Goal: Task Accomplishment & Management: Manage account settings

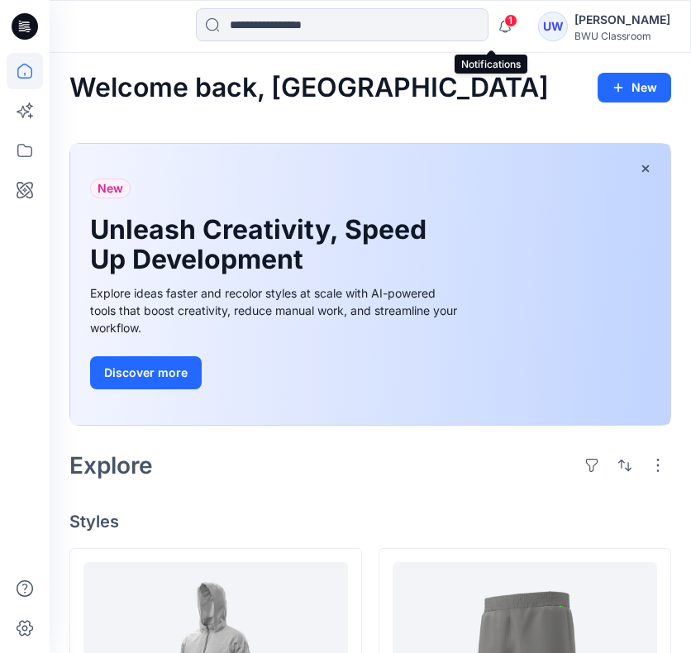
click at [504, 19] on span "1" at bounding box center [510, 20] width 13 height 13
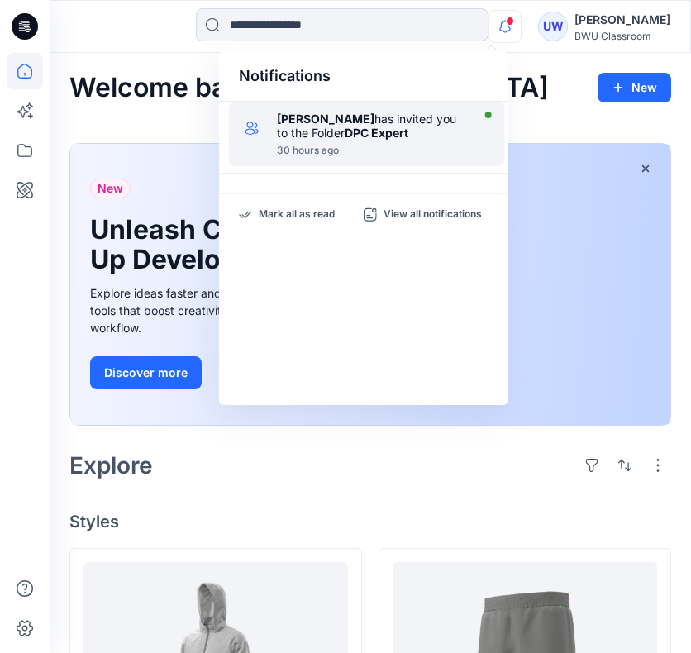
click at [407, 131] on div "Rian Herzianty Binte Mohd Reduan has invited you to the Folder DPC Expert" at bounding box center [372, 126] width 190 height 28
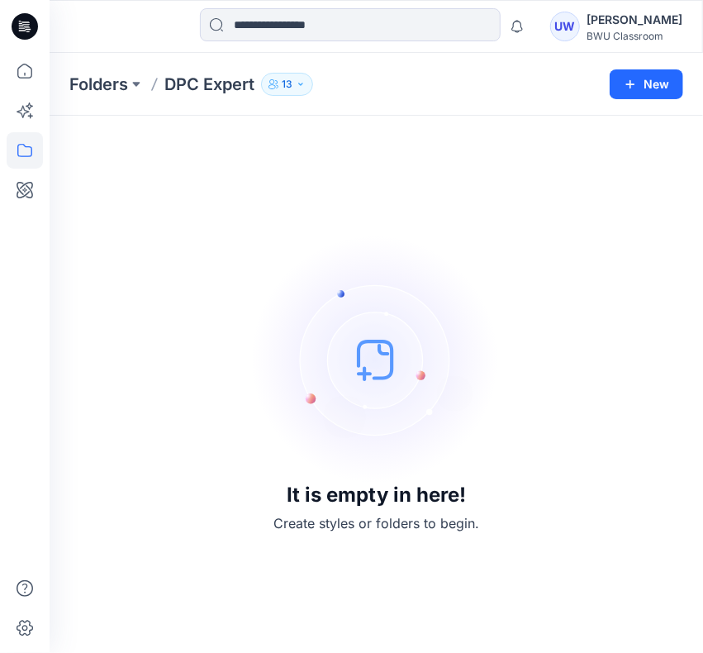
click at [298, 85] on icon "button" at bounding box center [301, 84] width 10 height 10
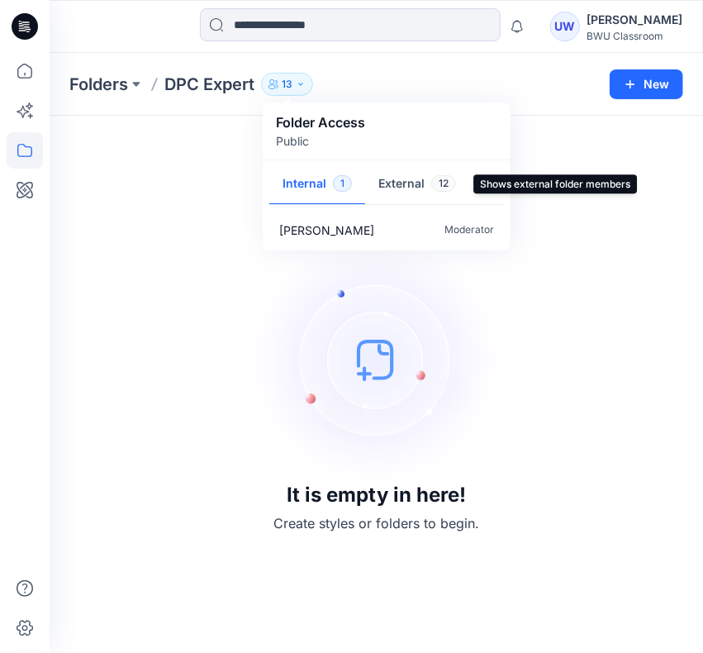
click at [395, 176] on button "External 12" at bounding box center [417, 185] width 104 height 42
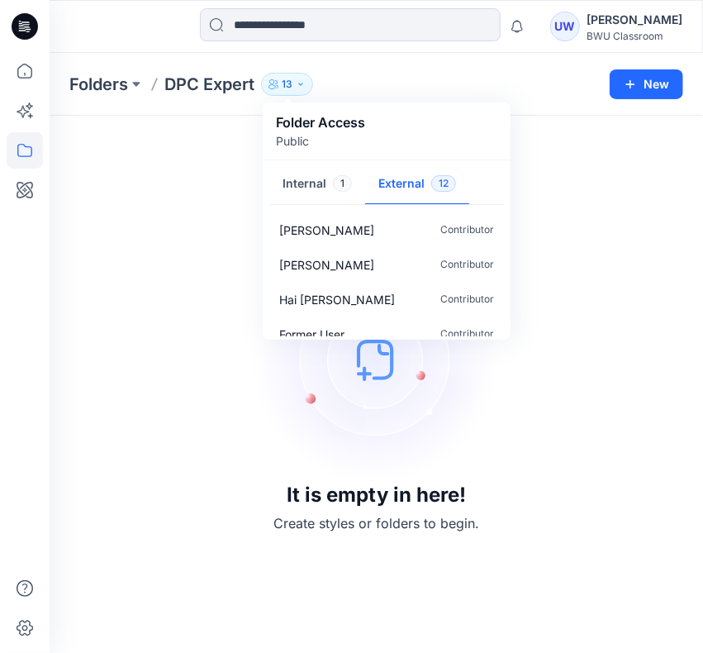
click at [165, 263] on div "It is empty in here! Create styles or folders to begin." at bounding box center [376, 384] width 614 height 497
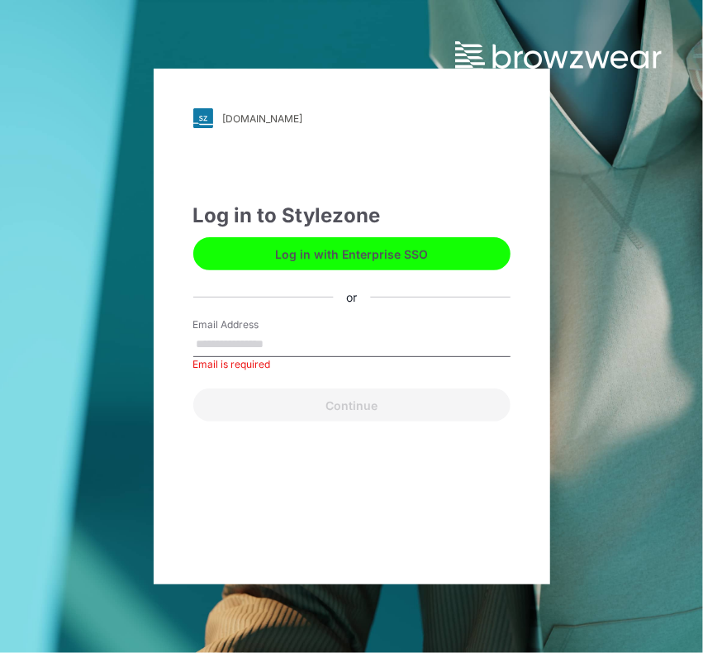
click at [254, 472] on div "[DOMAIN_NAME] Loading... Log in to Stylezone Log in with Enterprise SSO or Emai…" at bounding box center [352, 327] width 397 height 516
click at [274, 343] on input "Email Address" at bounding box center [351, 344] width 317 height 25
type input "**********"
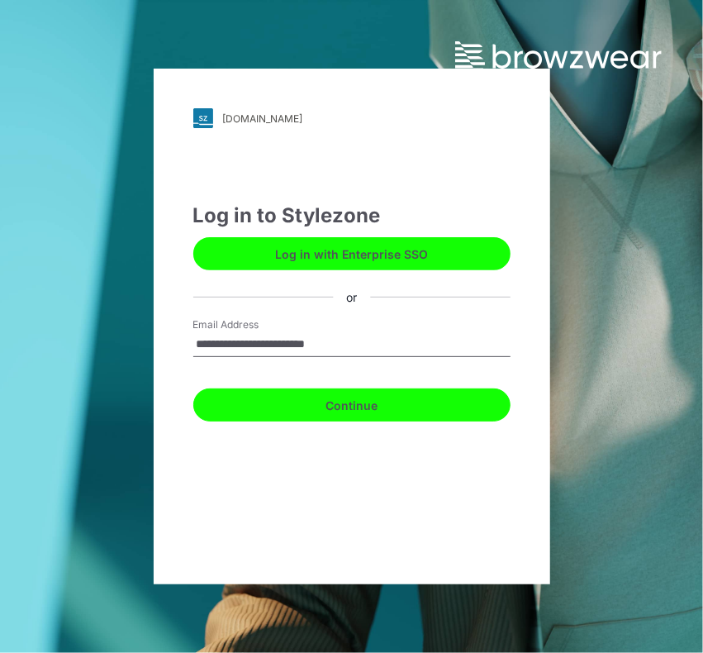
click at [407, 418] on button "Continue" at bounding box center [351, 404] width 317 height 33
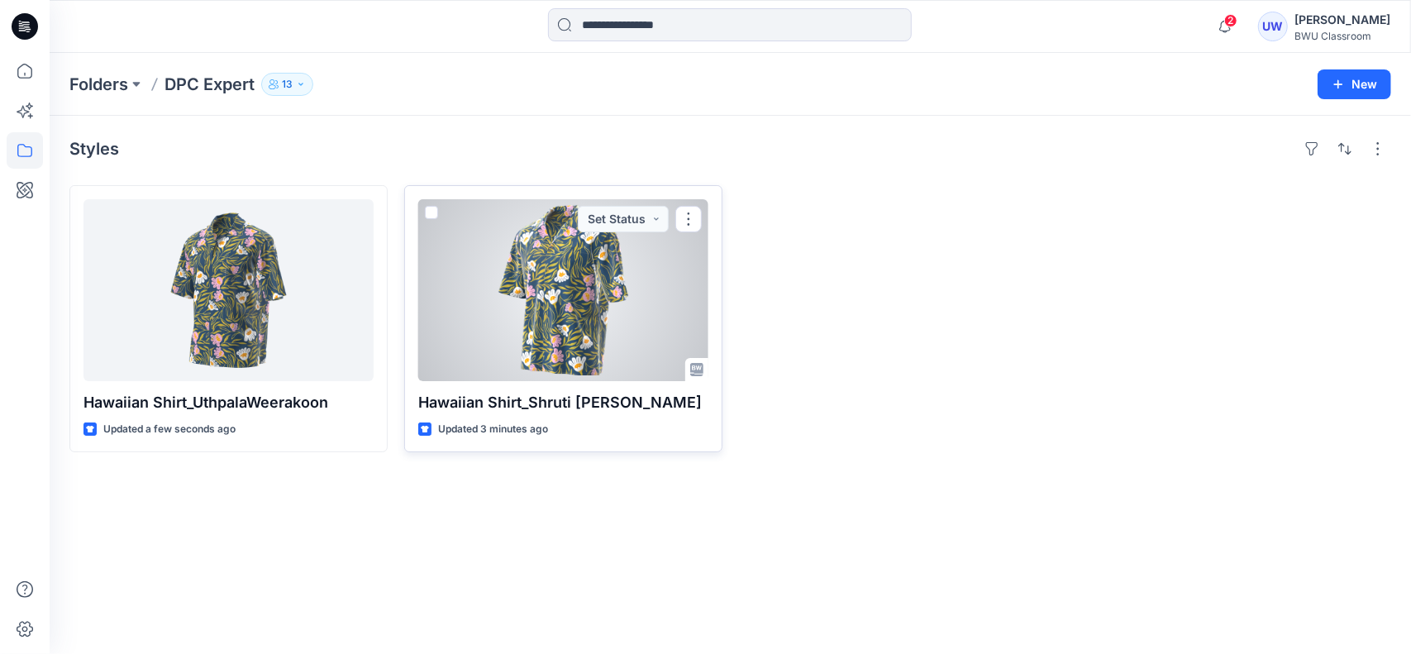
click at [522, 326] on div at bounding box center [563, 290] width 290 height 182
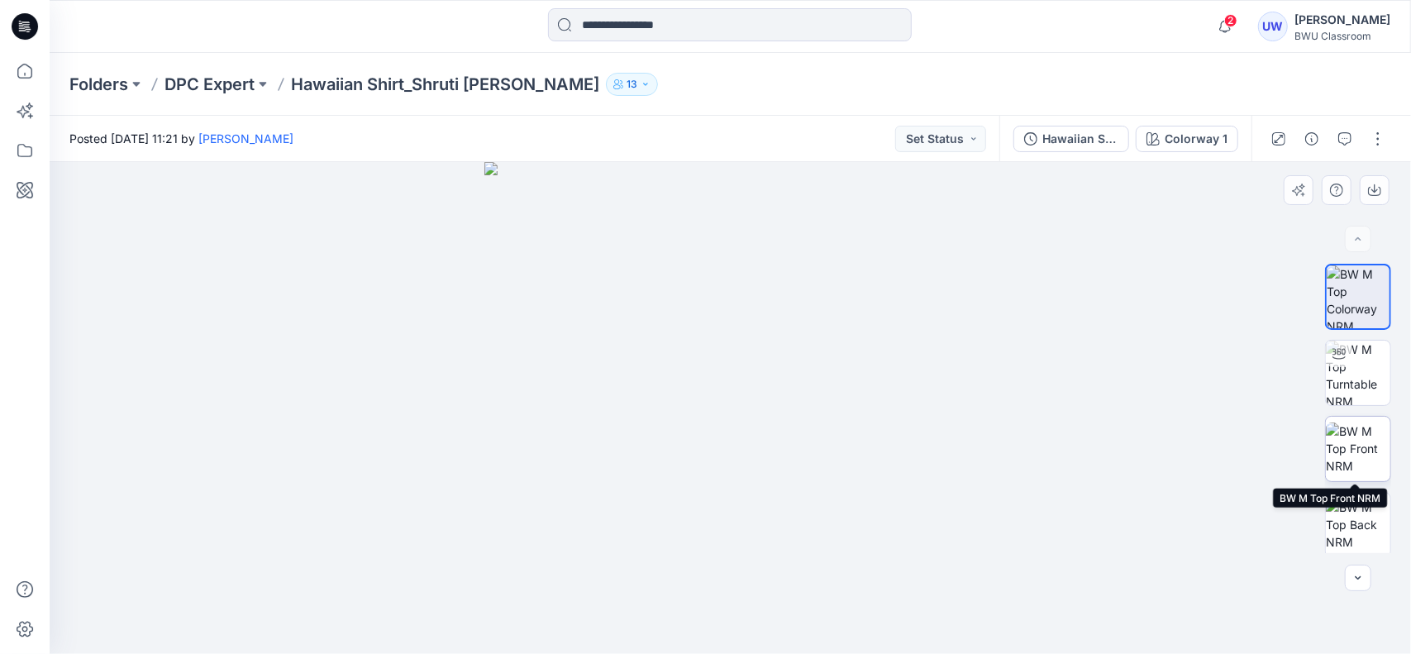
click at [702, 443] on img at bounding box center [1358, 448] width 64 height 52
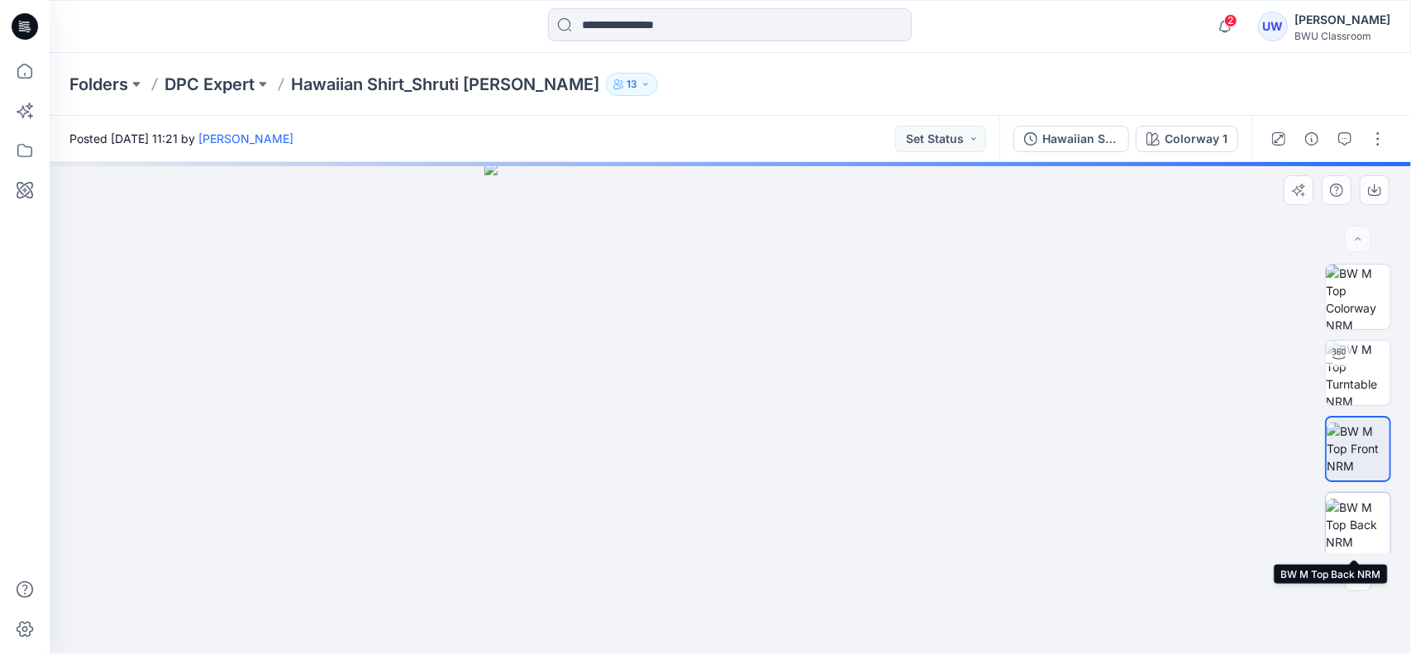
click at [702, 512] on img at bounding box center [1358, 524] width 64 height 52
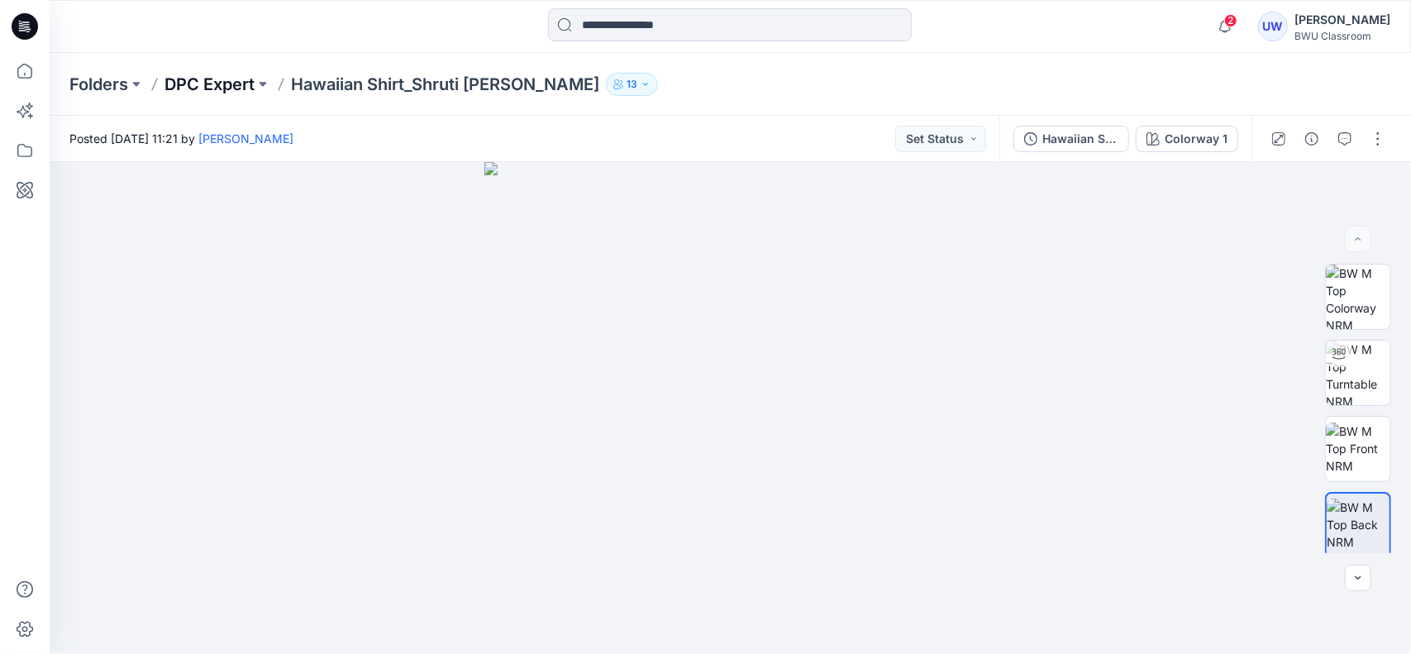
click at [227, 75] on p "DPC Expert" at bounding box center [209, 84] width 90 height 23
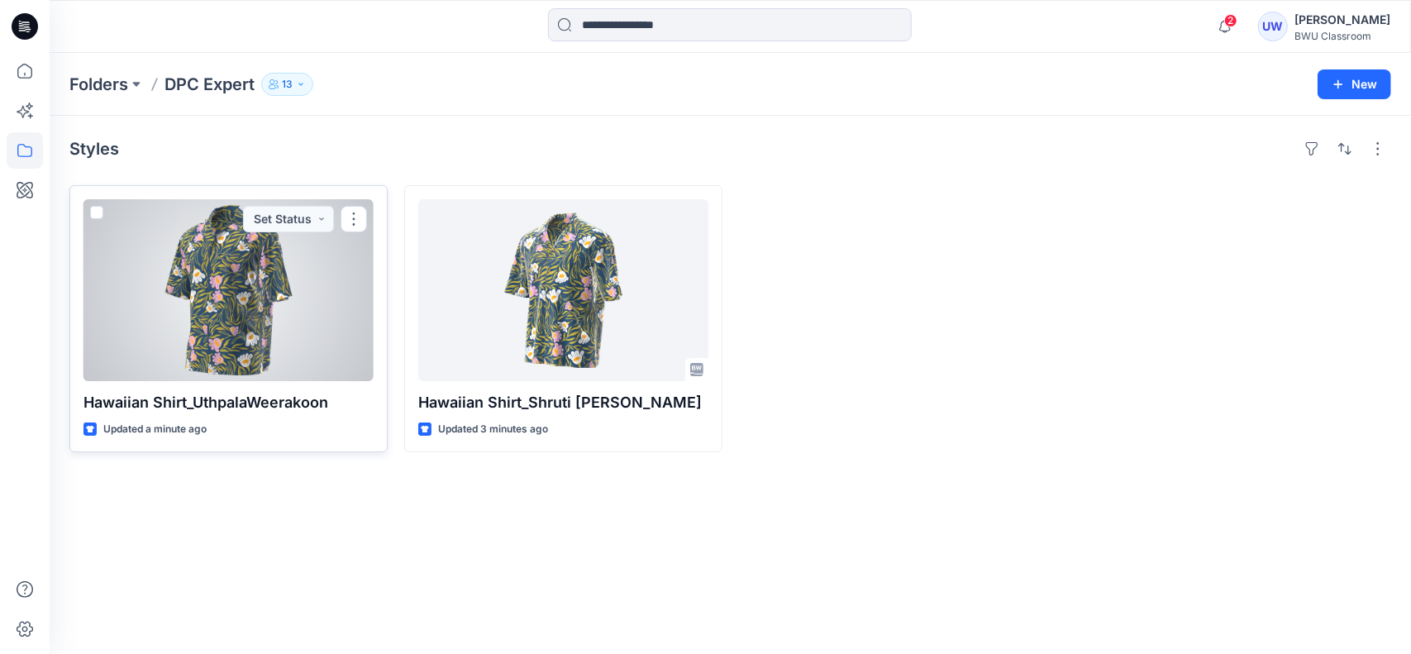
click at [289, 321] on div at bounding box center [228, 290] width 290 height 182
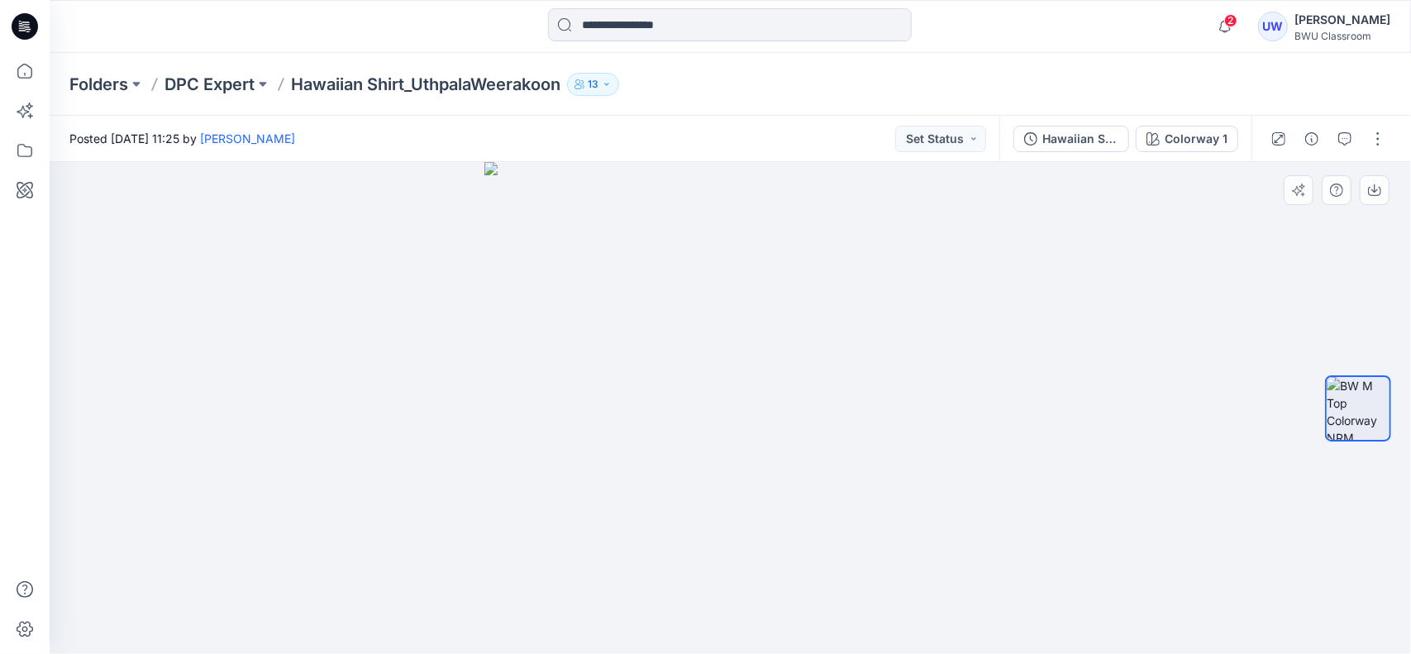
click at [702, 245] on img at bounding box center [730, 408] width 492 height 492
click at [223, 82] on p "DPC Expert" at bounding box center [209, 84] width 90 height 23
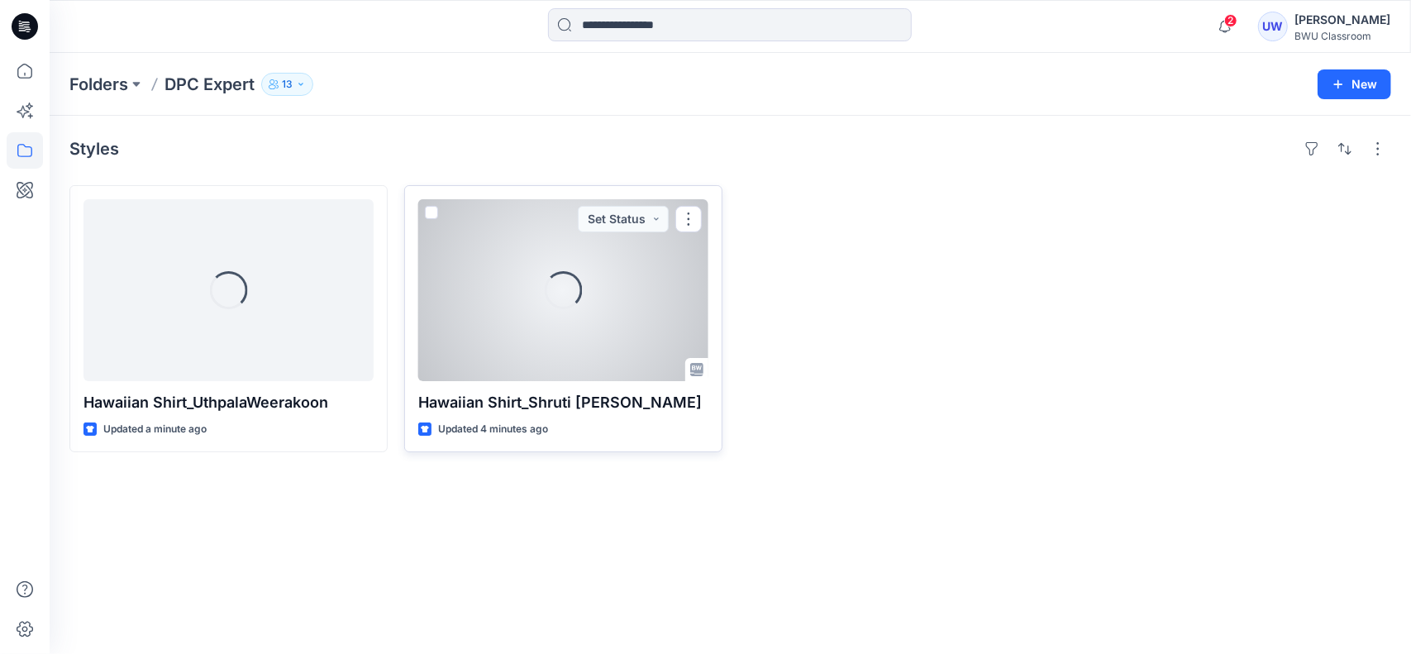
click at [507, 313] on div "Loading..." at bounding box center [563, 290] width 290 height 182
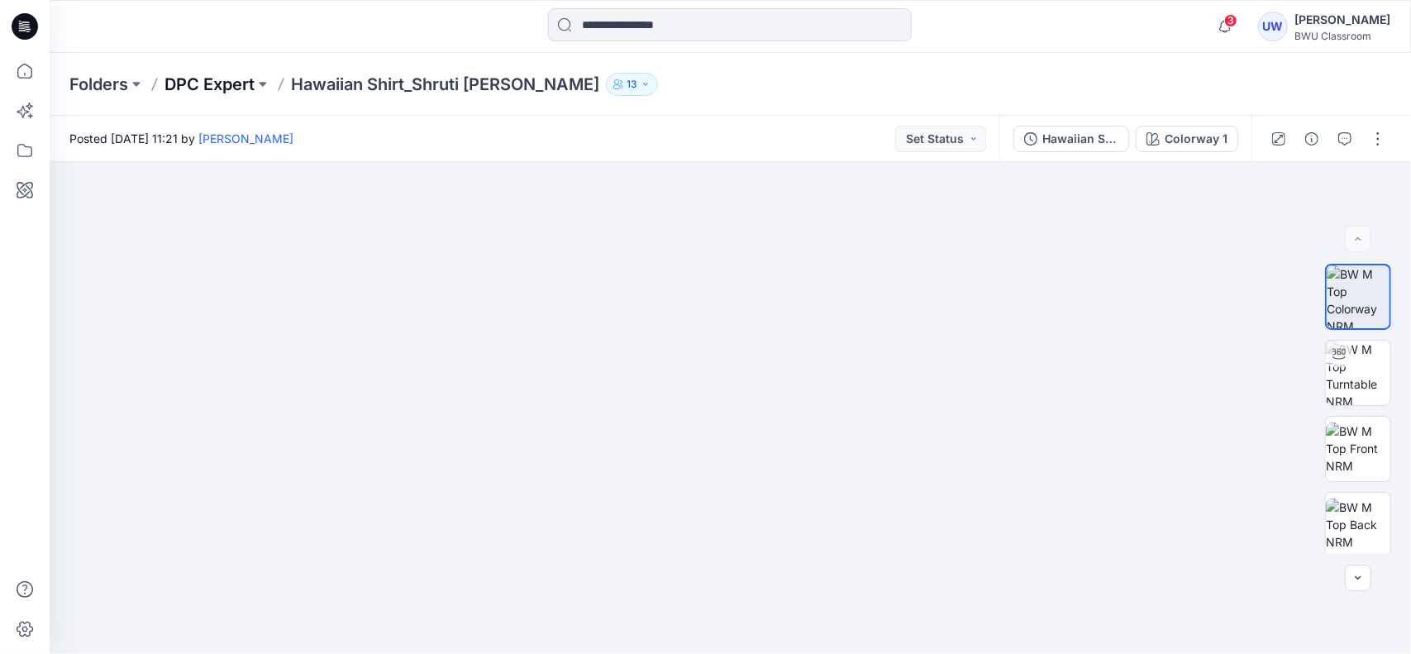
click at [235, 87] on p "DPC Expert" at bounding box center [209, 84] width 90 height 23
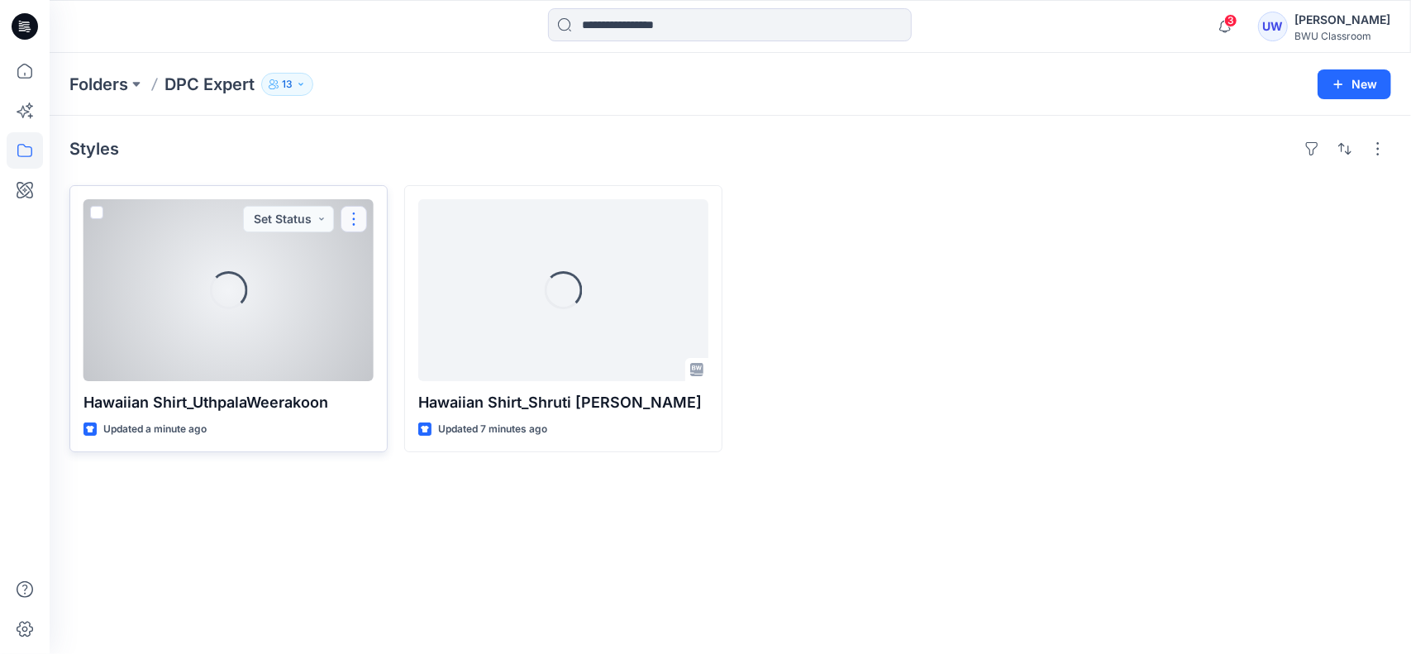
click at [357, 219] on button "button" at bounding box center [353, 219] width 26 height 26
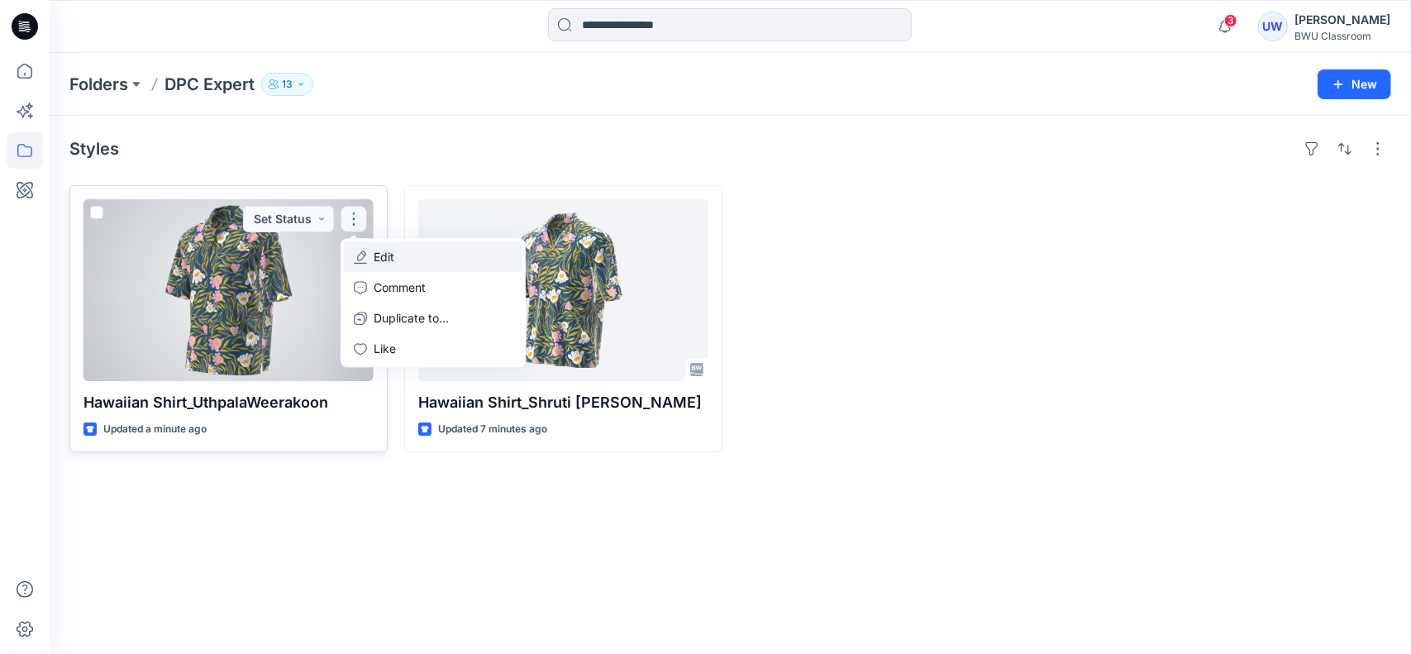
click at [398, 249] on button "Edit" at bounding box center [433, 256] width 178 height 31
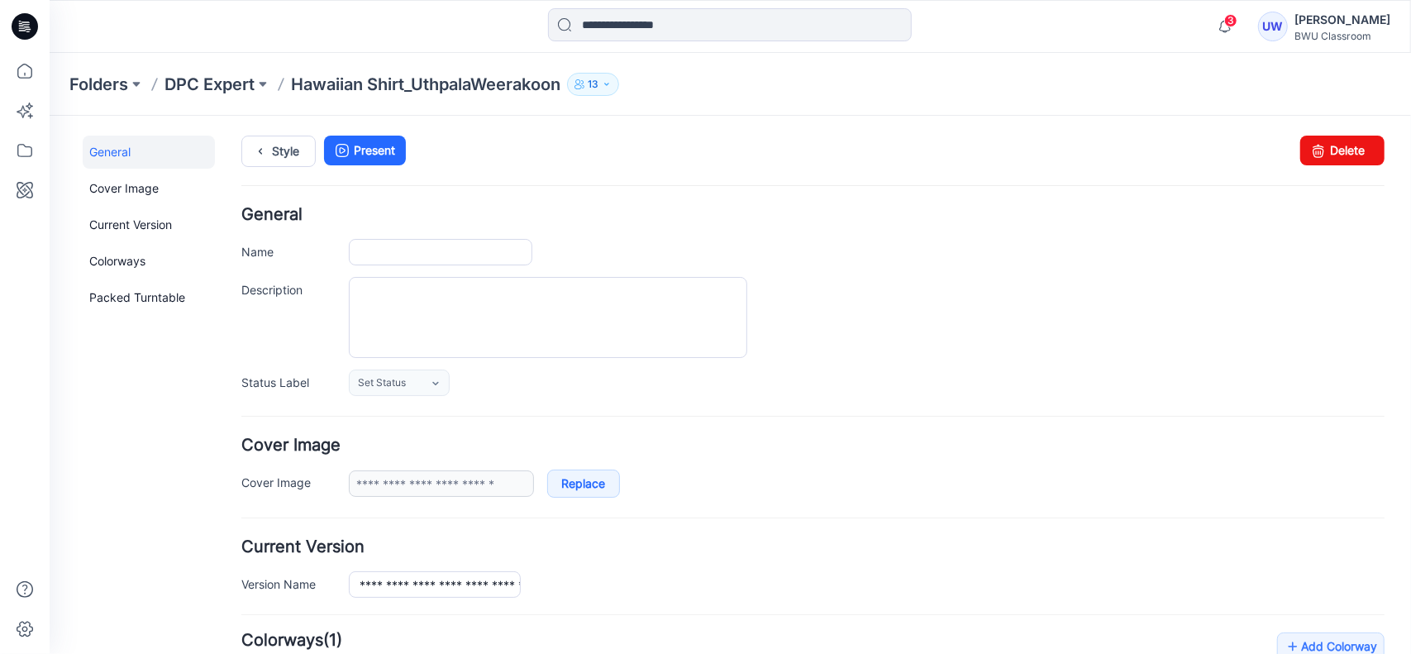
type input "**********"
drag, startPoint x: 1325, startPoint y: 149, endPoint x: 824, endPoint y: 187, distance: 502.2
click at [702, 149] on link "Delete" at bounding box center [1341, 150] width 84 height 30
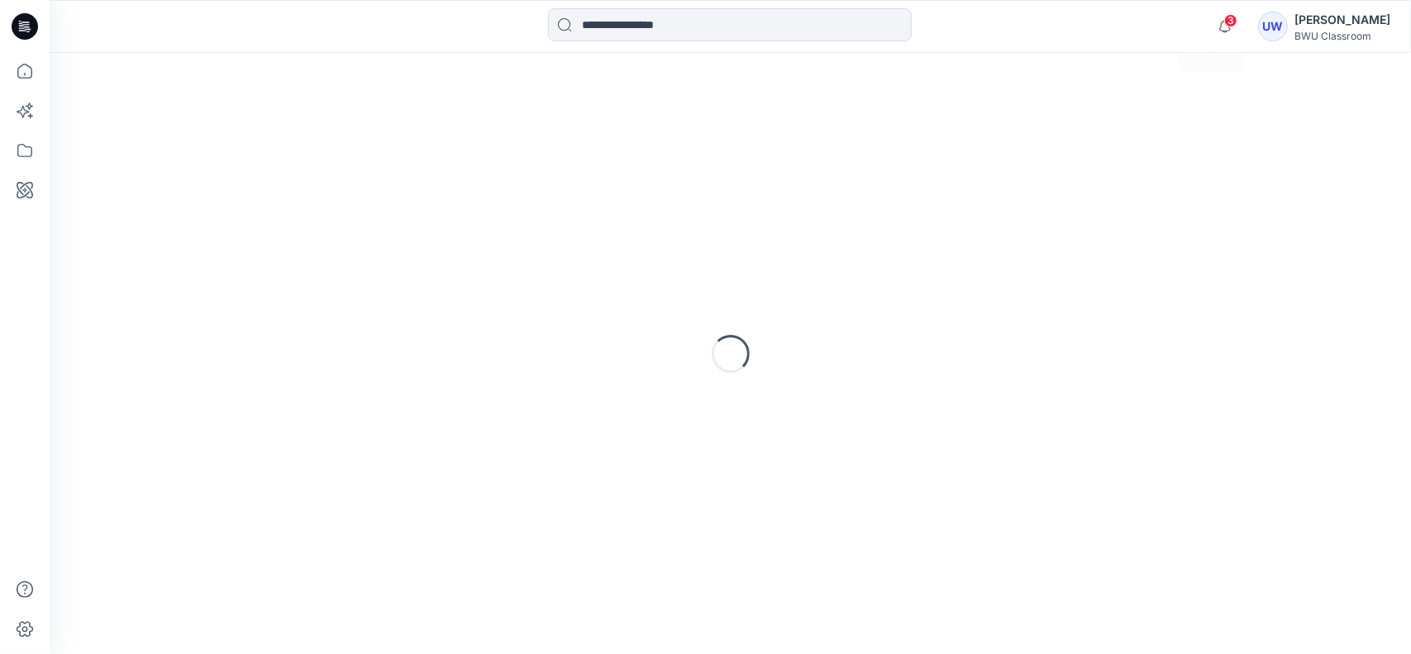
click at [1224, 25] on span "3" at bounding box center [1230, 20] width 13 height 13
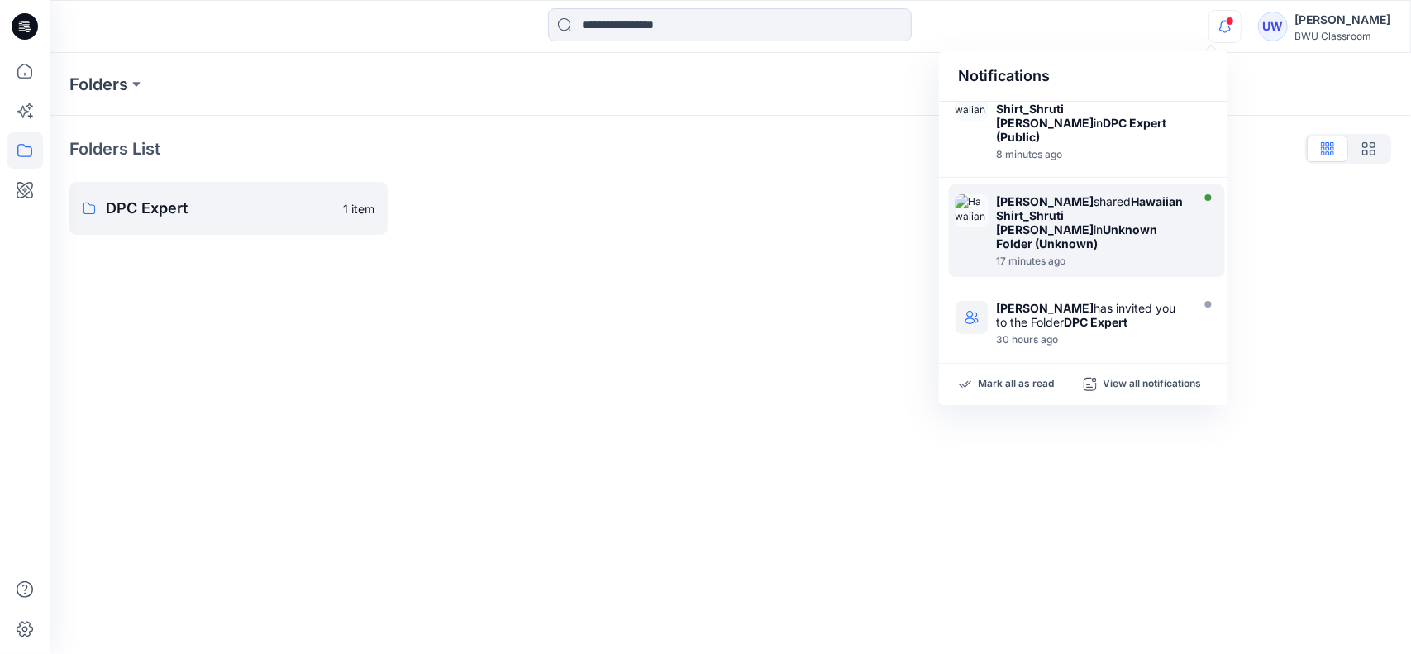
scroll to position [104, 0]
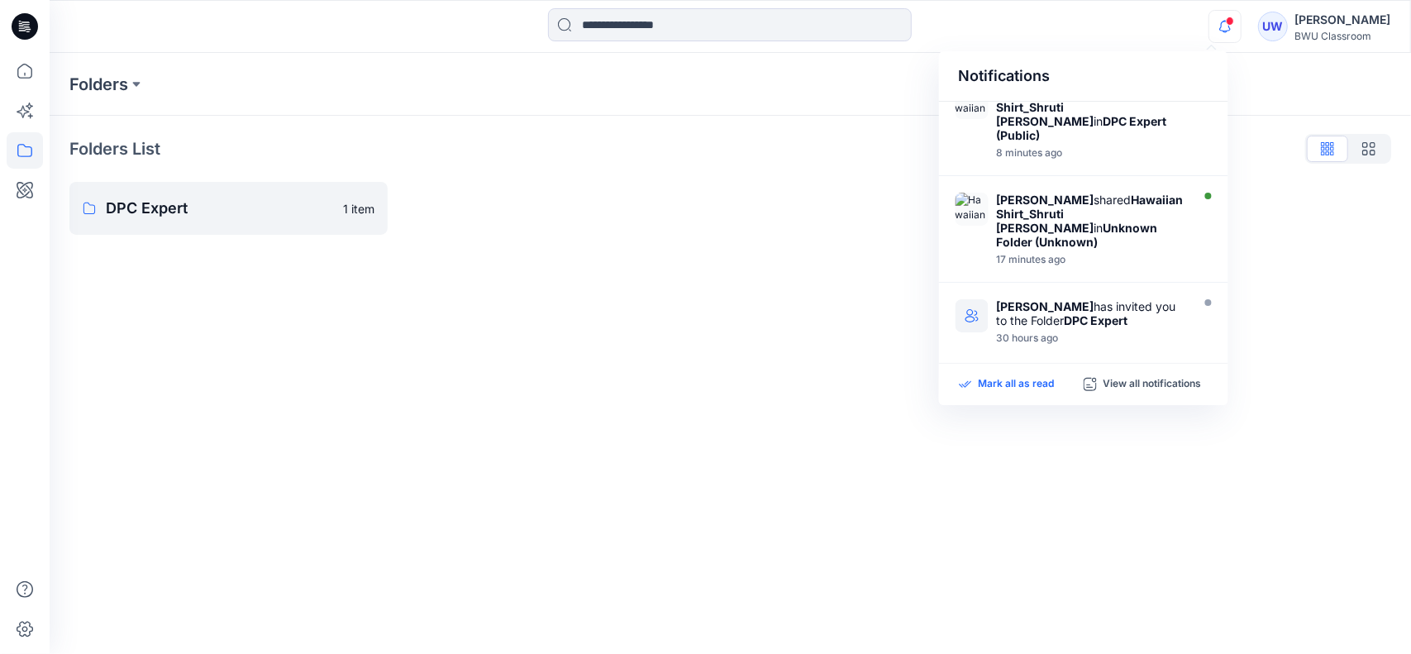
click at [1038, 379] on p "Mark all as read" at bounding box center [1016, 384] width 76 height 15
click at [152, 198] on p "DPC Expert" at bounding box center [219, 208] width 227 height 23
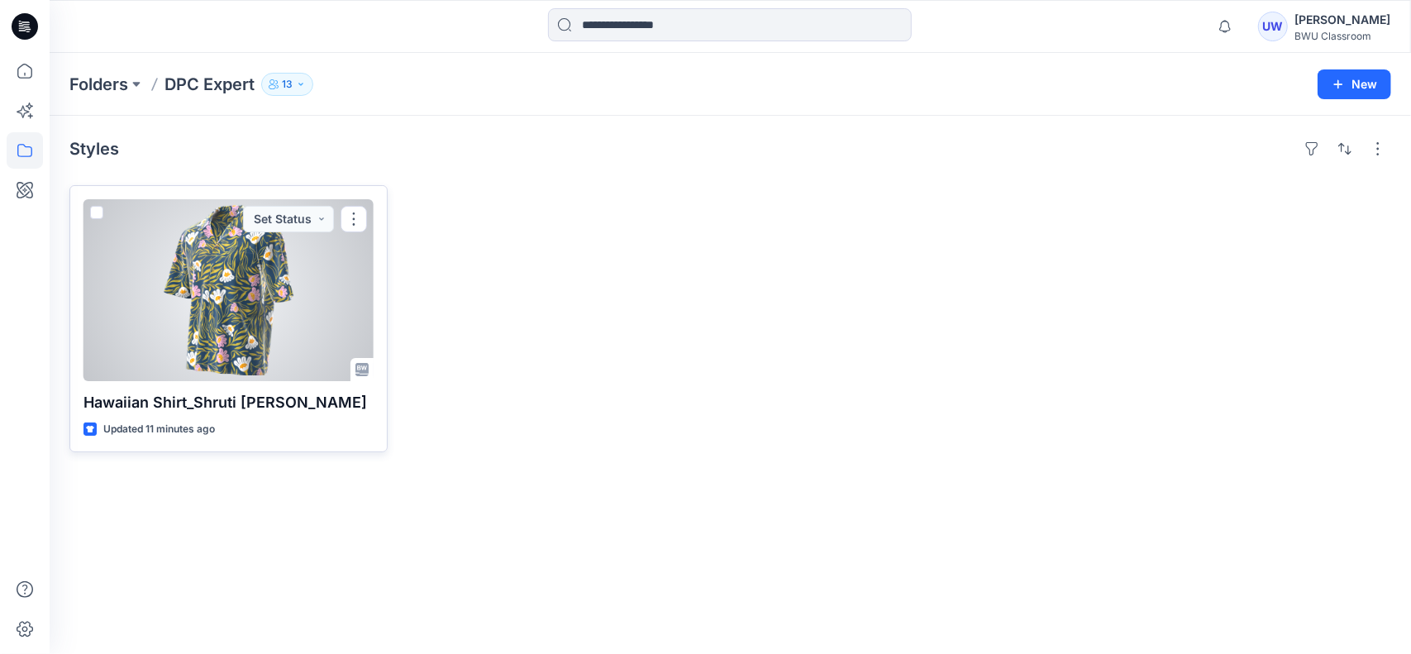
click at [240, 330] on div at bounding box center [228, 290] width 290 height 182
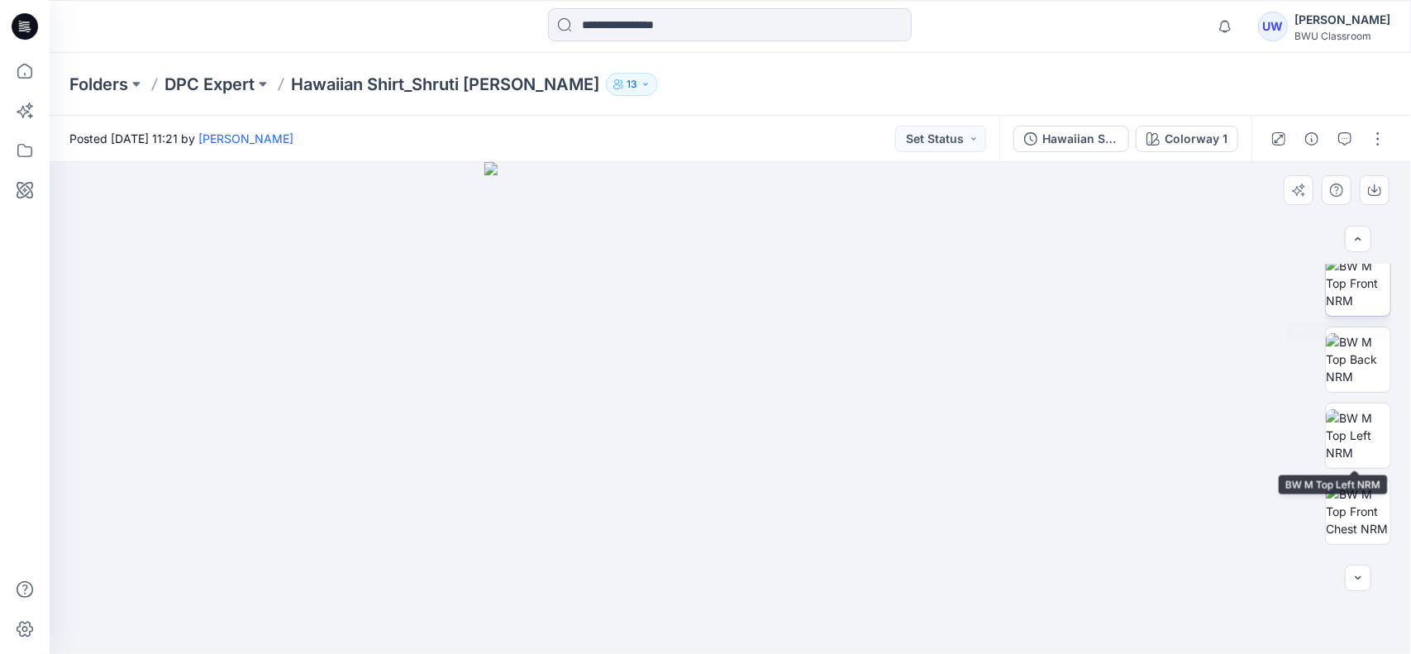
scroll to position [232, 0]
click at [1377, 140] on button "button" at bounding box center [1377, 139] width 26 height 26
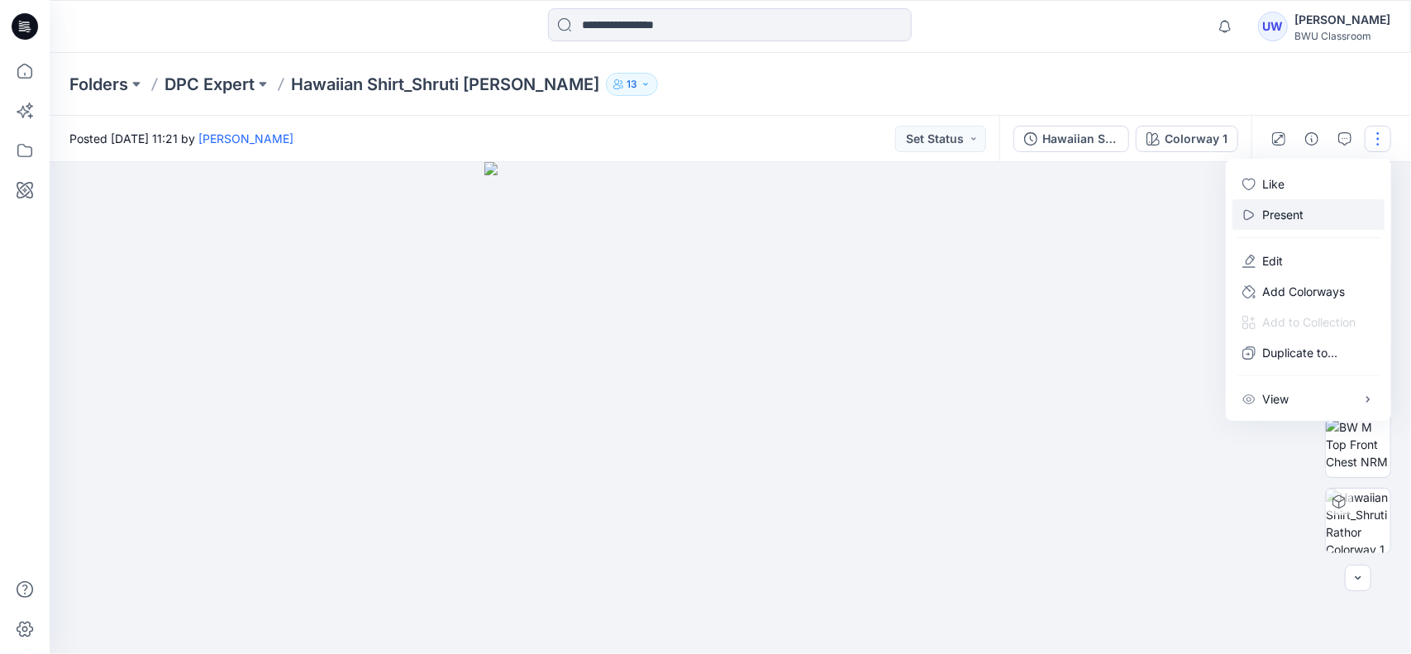
click at [1289, 221] on p "Present" at bounding box center [1282, 214] width 41 height 17
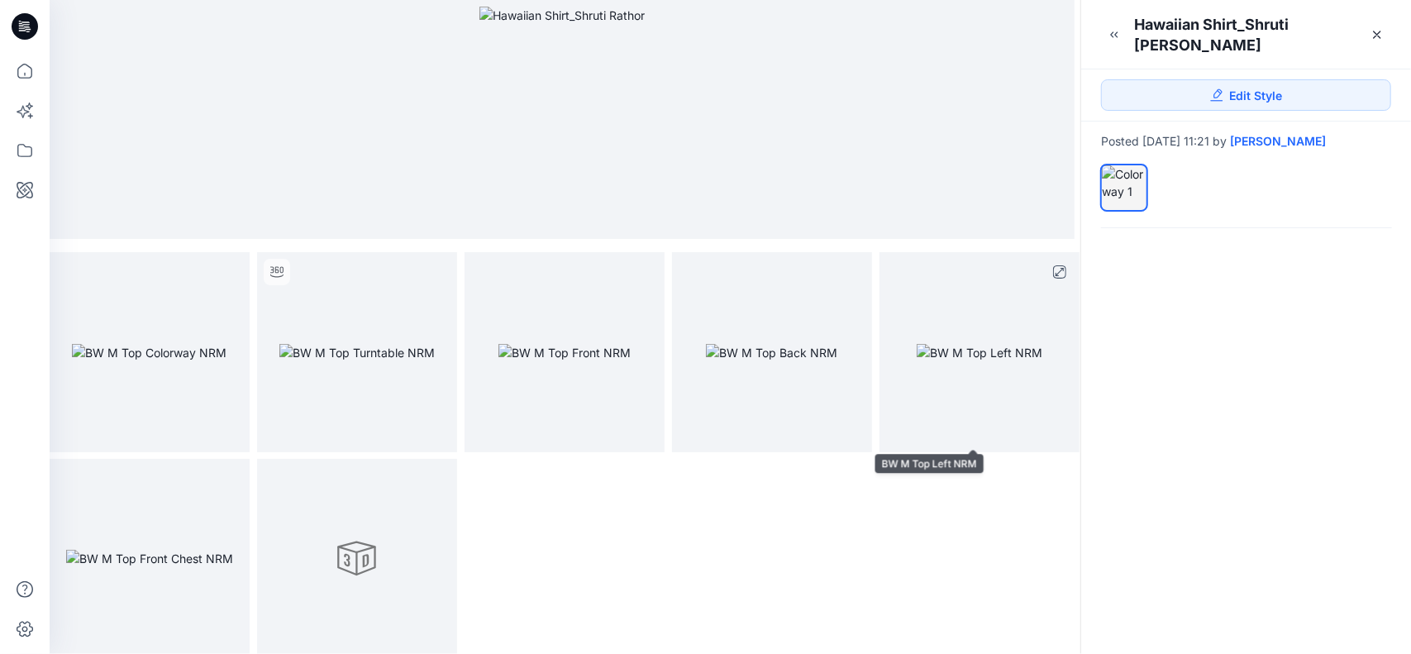
scroll to position [212, 0]
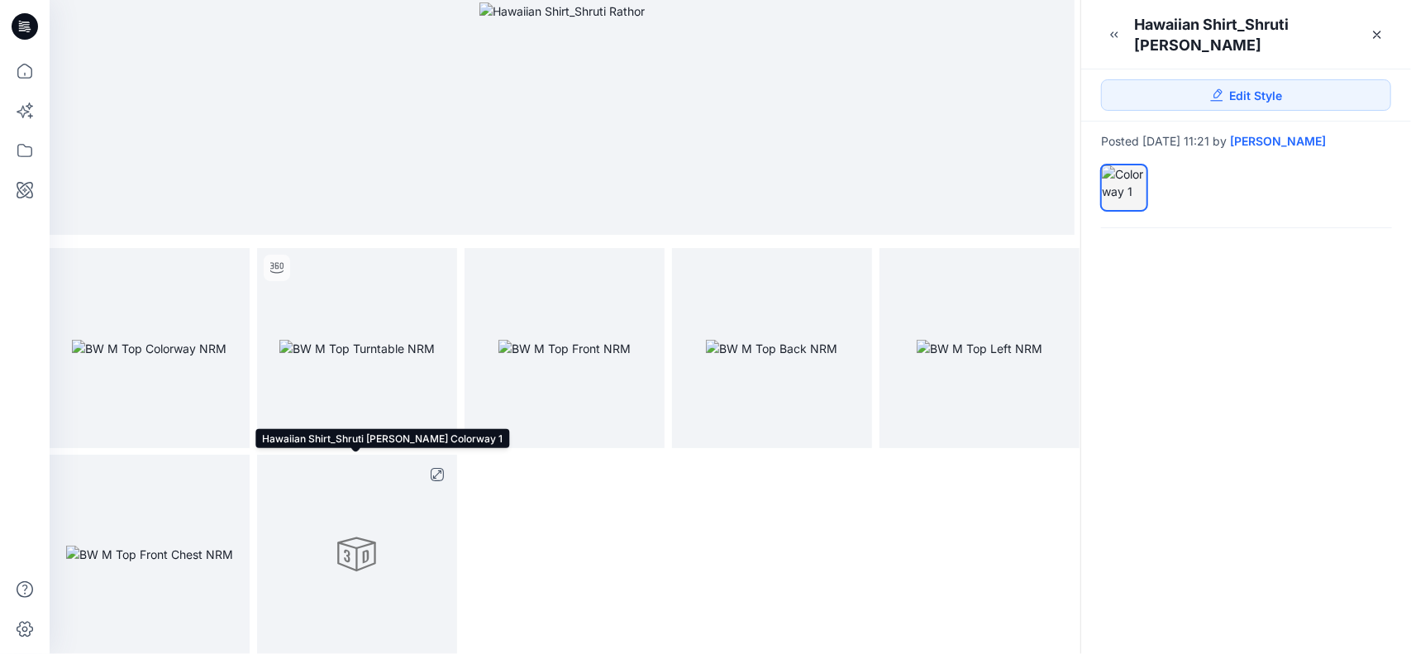
click at [366, 573] on div at bounding box center [357, 555] width 200 height 200
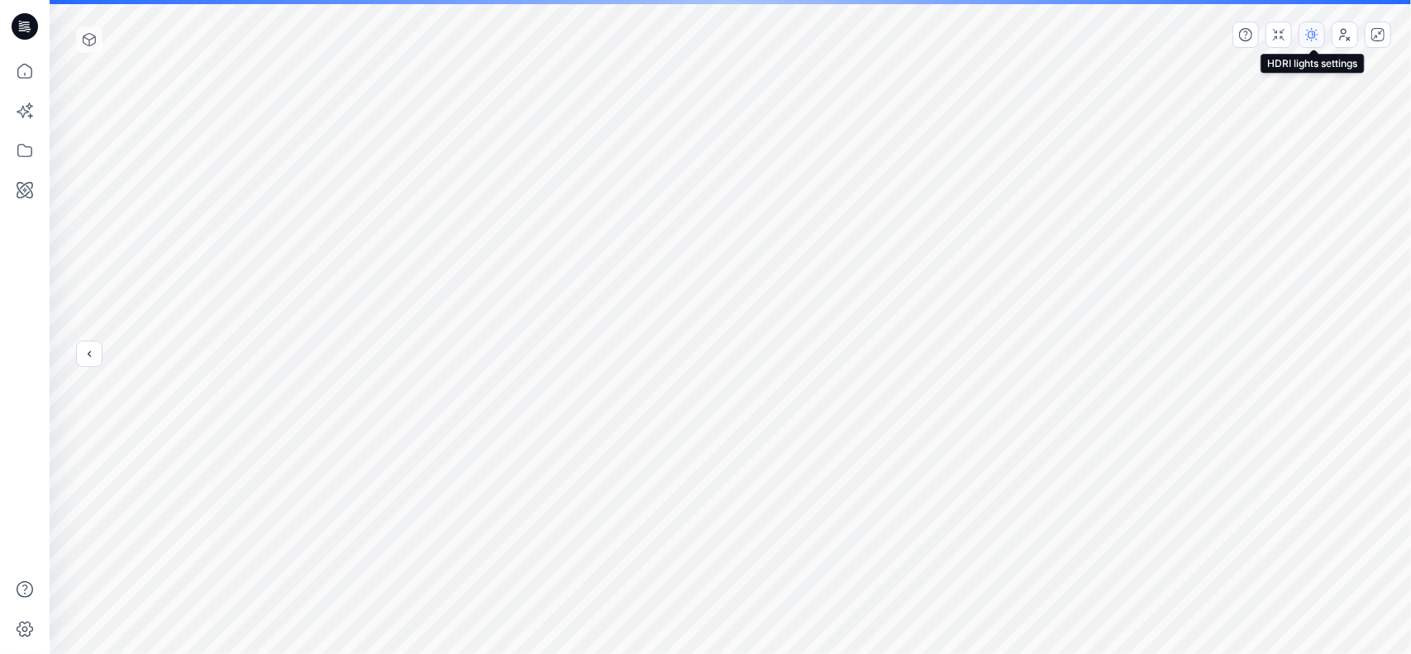
click at [1316, 39] on icon "button" at bounding box center [1311, 34] width 13 height 13
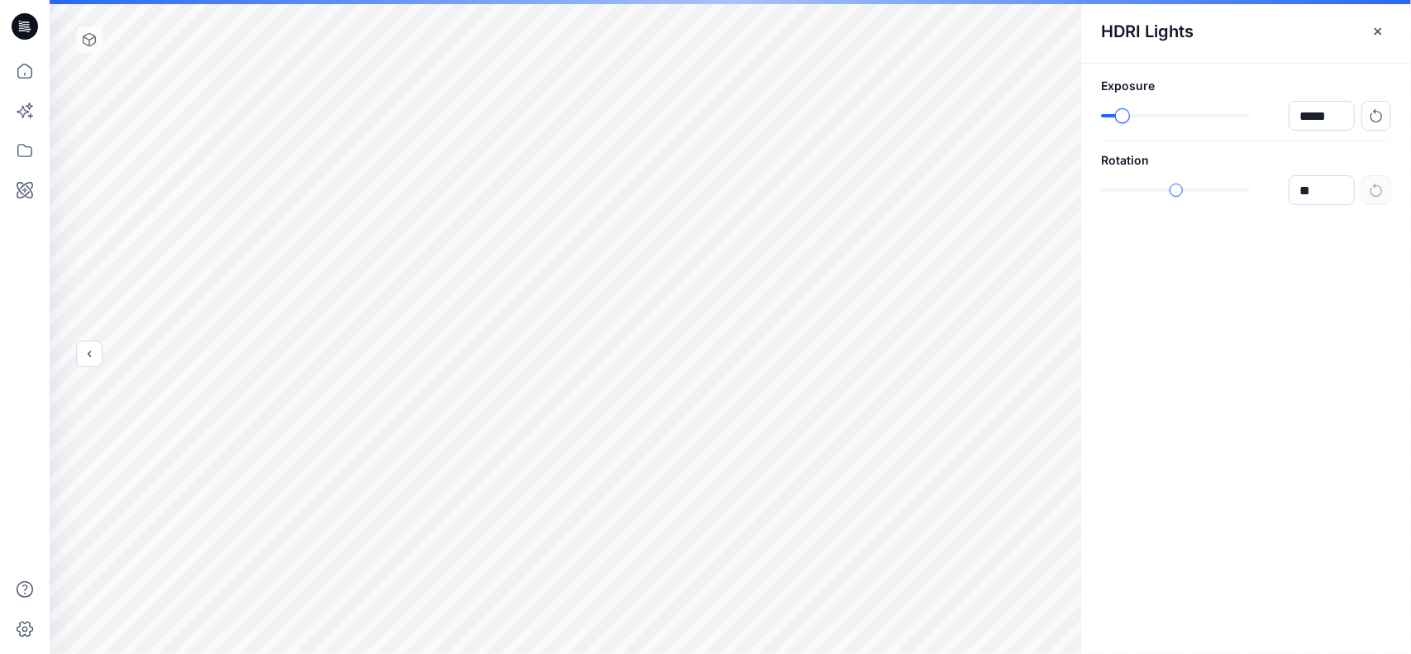
click at [1121, 117] on div "slider-ex-1" at bounding box center [1121, 115] width 15 height 15
type input "******"
click at [1226, 111] on div "slider-ex-1" at bounding box center [1227, 115] width 15 height 15
type input "****"
click at [1147, 211] on div "Exposure ****** Rotation ****" at bounding box center [1246, 141] width 330 height 155
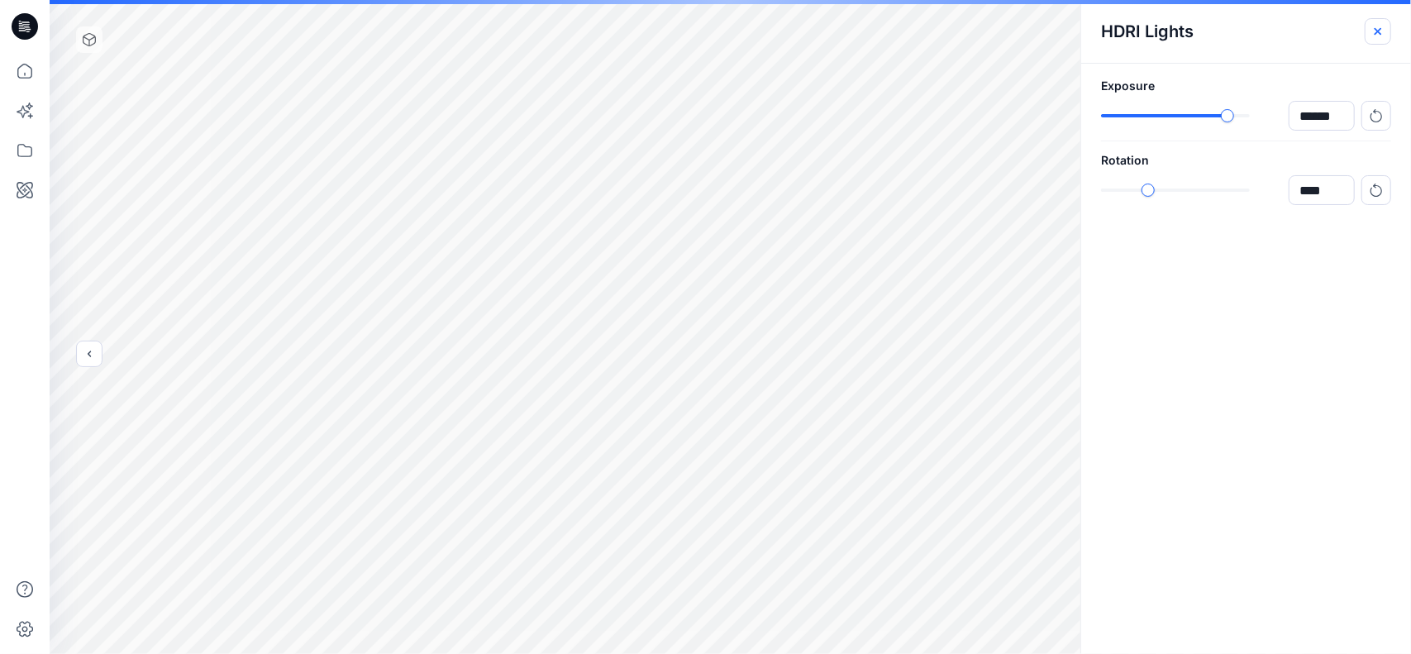
click at [1383, 37] on icon "button" at bounding box center [1377, 31] width 13 height 13
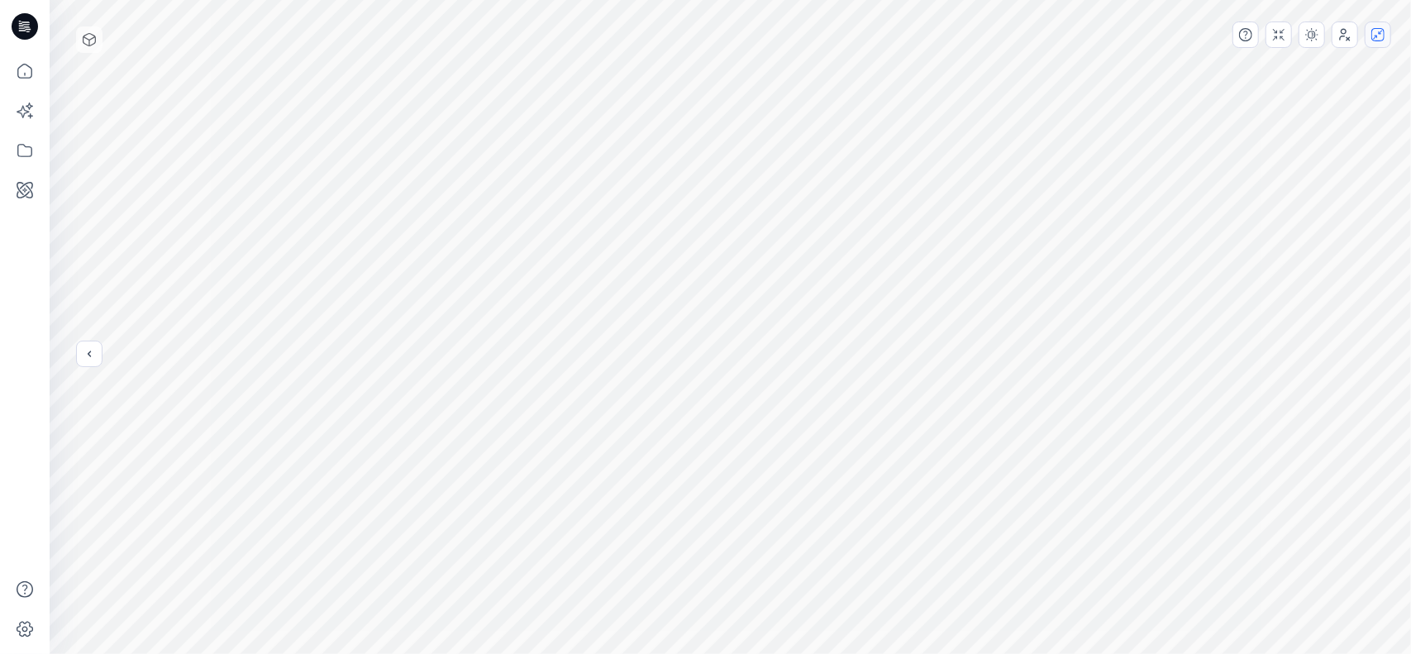
click at [1378, 40] on icon "button" at bounding box center [1377, 34] width 13 height 13
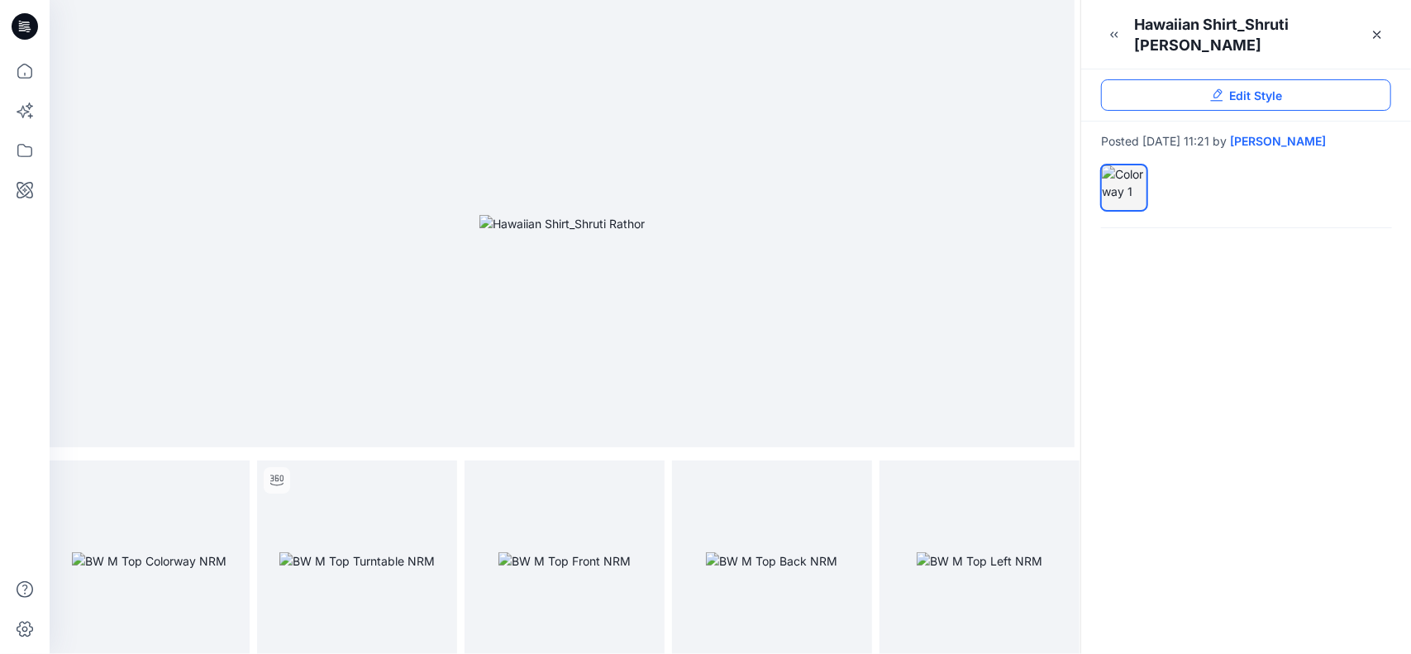
click at [1309, 79] on link "Edit Style" at bounding box center [1246, 94] width 290 height 31
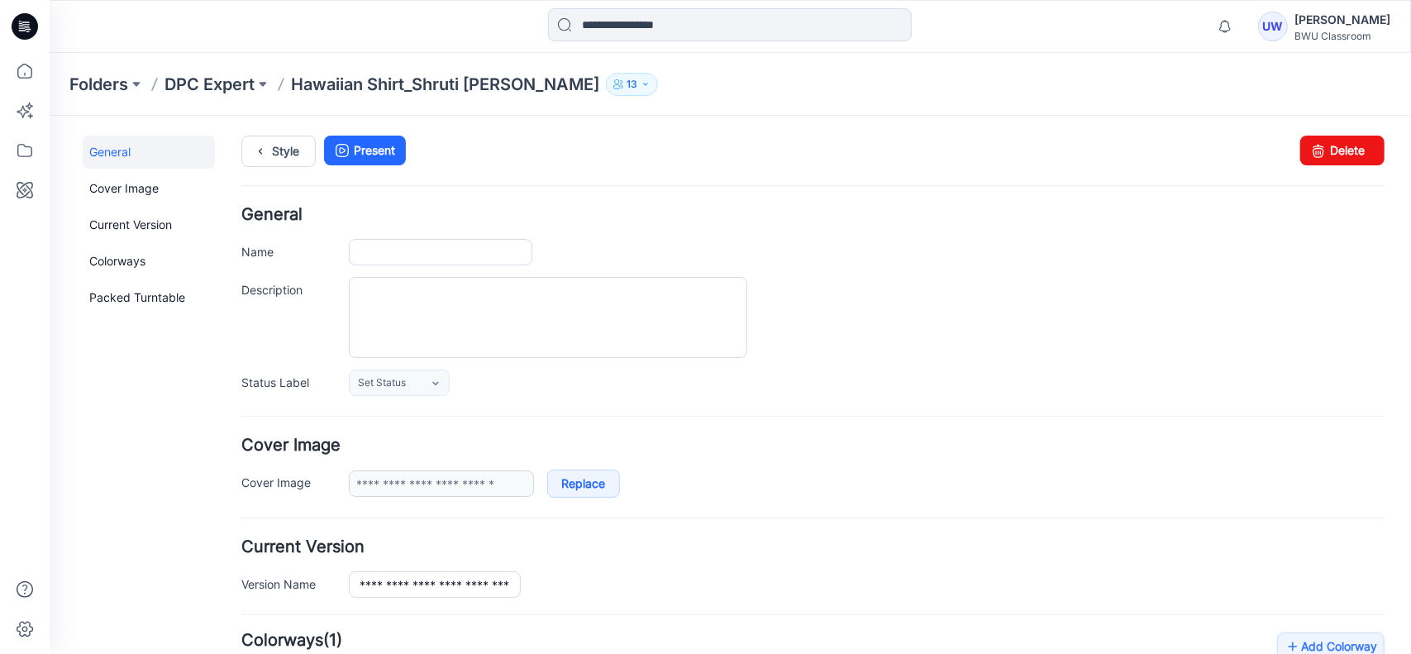
type input "**********"
click at [197, 88] on p "DPC Expert" at bounding box center [209, 84] width 90 height 23
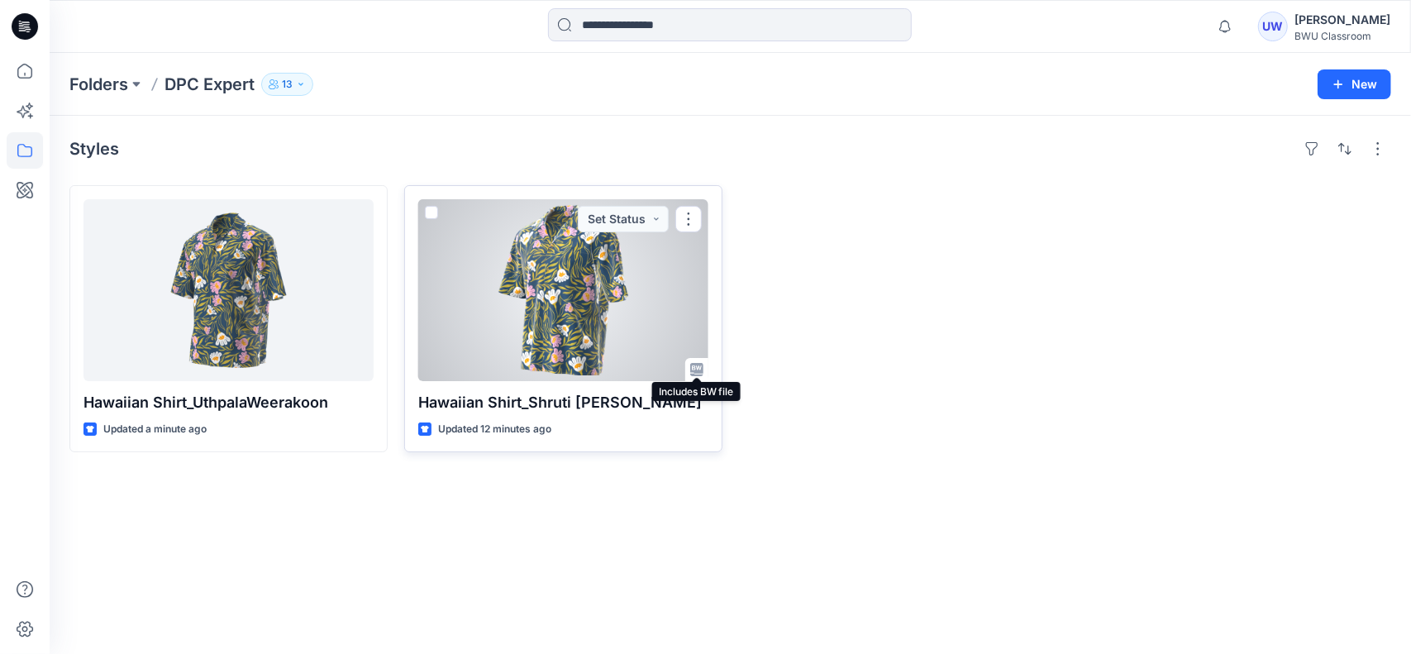
click at [699, 367] on icon at bounding box center [696, 369] width 13 height 13
click at [681, 213] on button "button" at bounding box center [688, 219] width 26 height 26
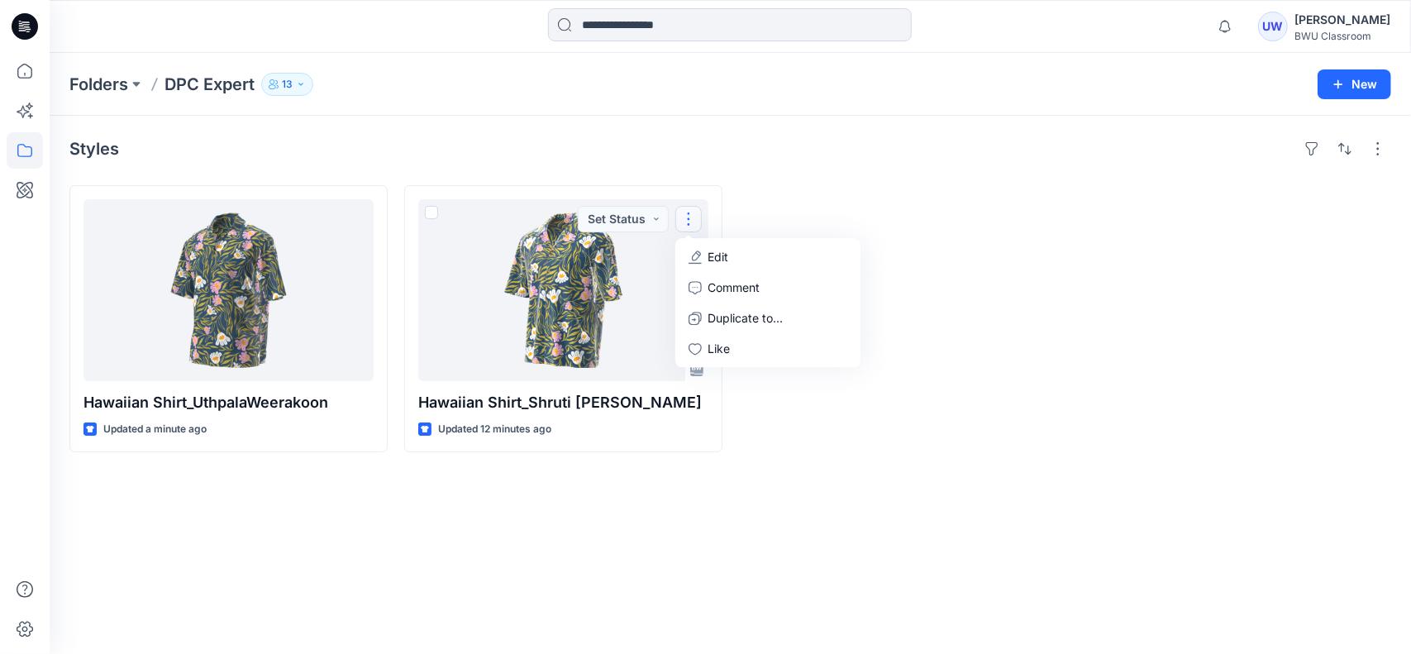
click at [609, 550] on div "Styles Hawaiian Shirt_UthpalaWeerakoon Updated a minute ago Hawaiian Shirt_Shru…" at bounding box center [730, 385] width 1361 height 538
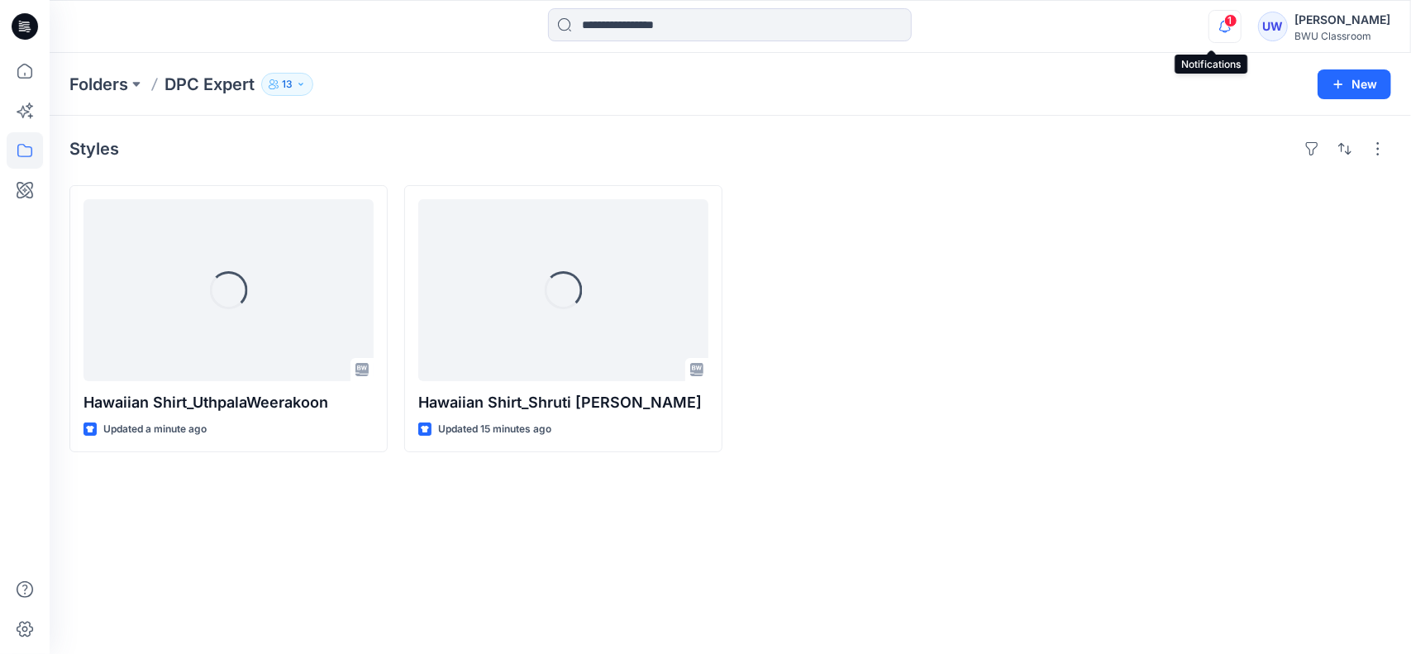
click at [1209, 27] on icon "button" at bounding box center [1224, 26] width 31 height 33
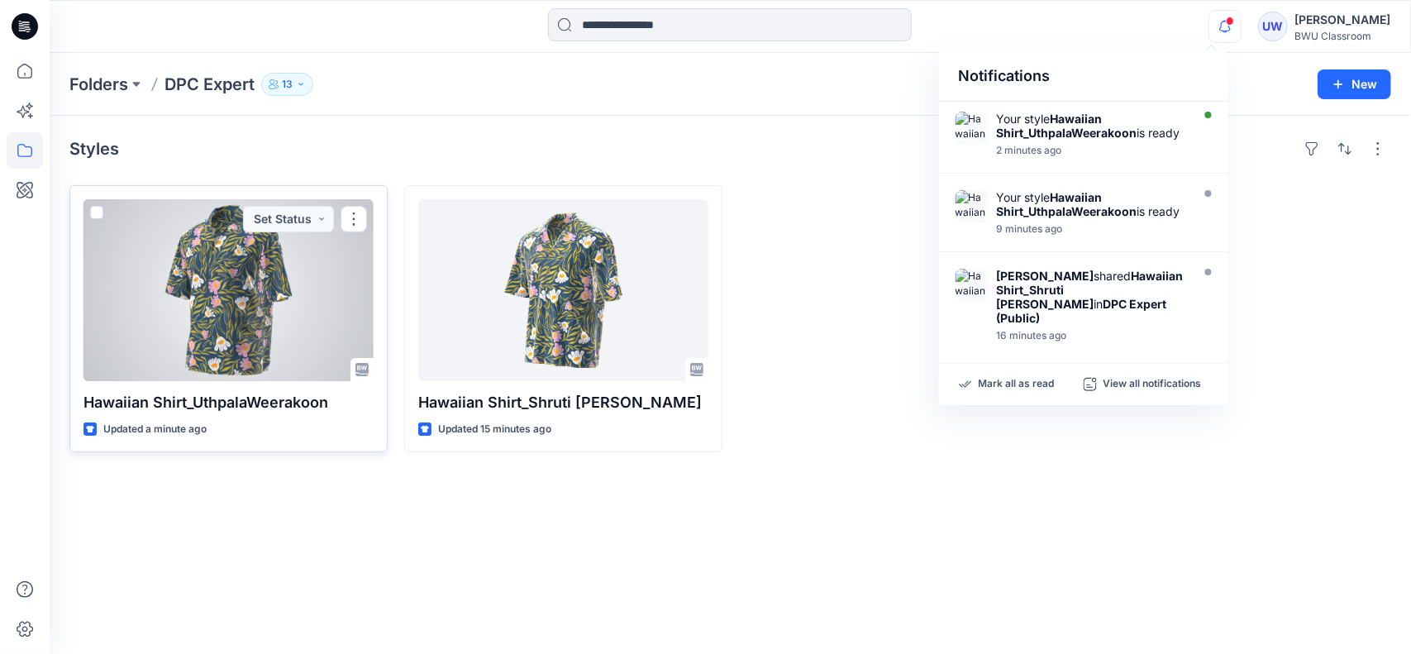
click at [317, 366] on div at bounding box center [228, 290] width 290 height 182
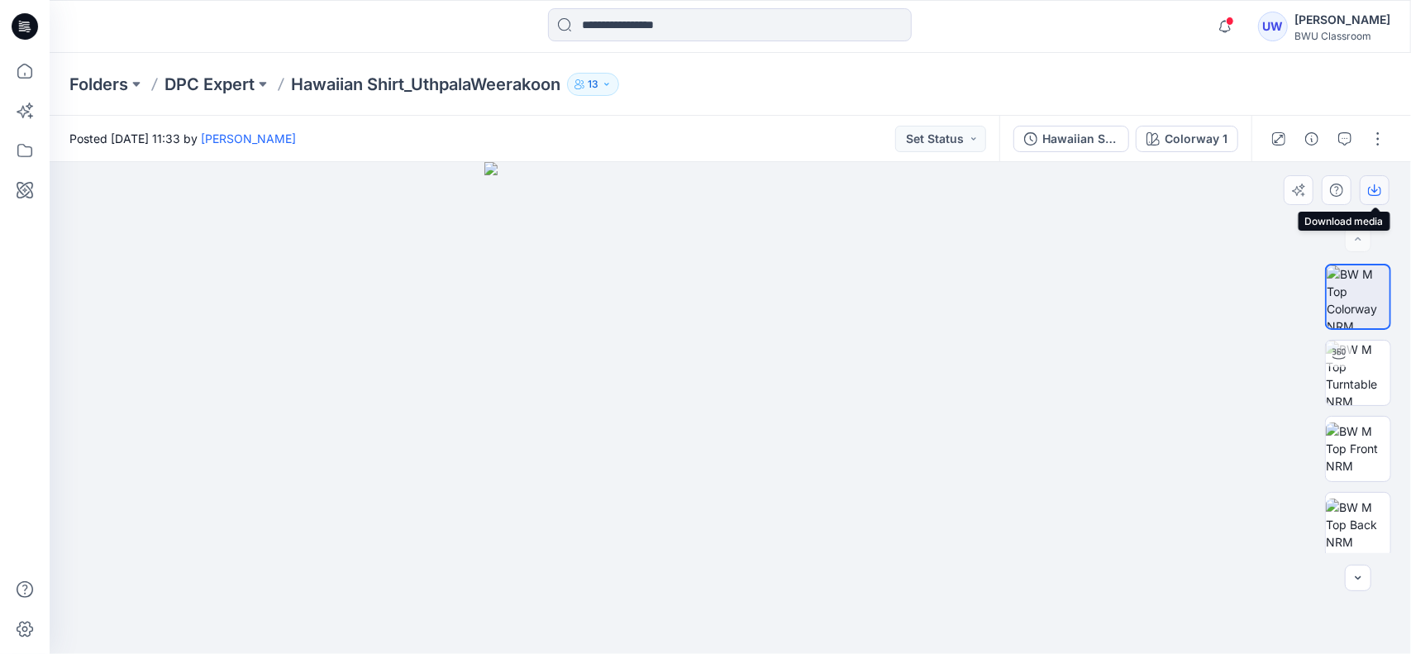
click at [1377, 191] on icon "button" at bounding box center [1374, 189] width 13 height 13
click at [1295, 186] on icon "button" at bounding box center [1298, 189] width 13 height 13
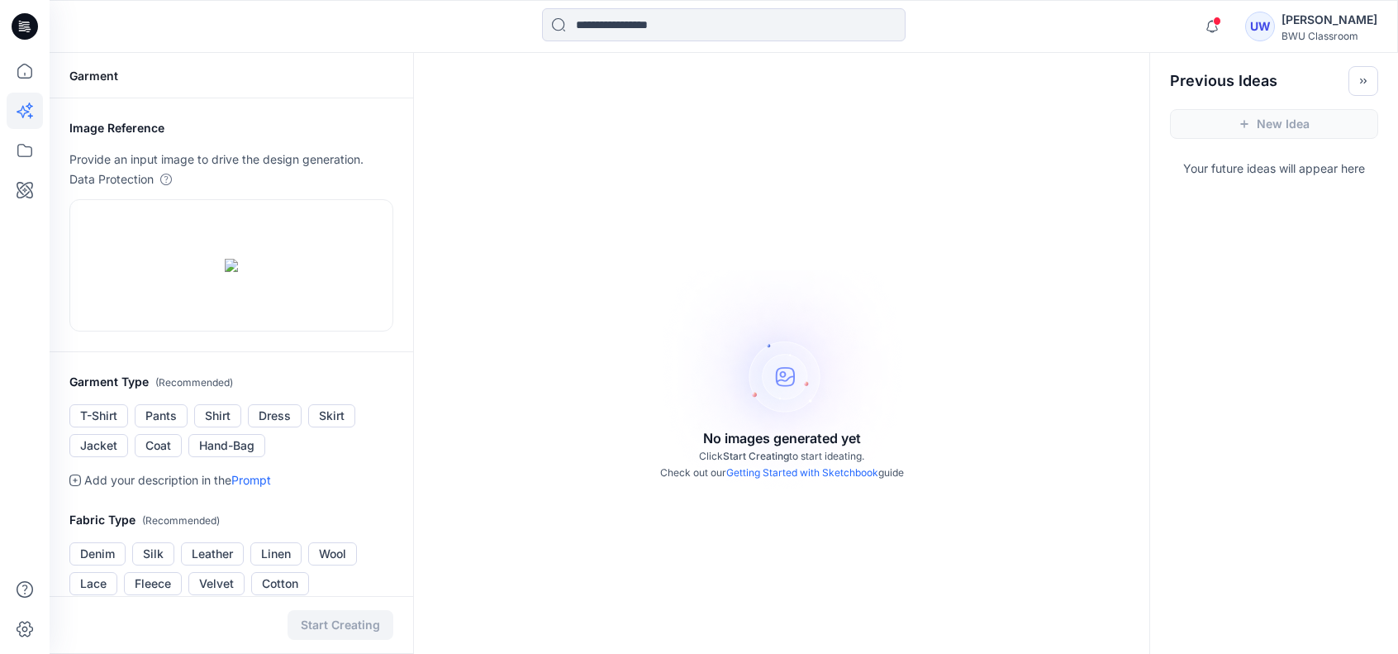
click at [21, 32] on icon at bounding box center [25, 26] width 26 height 26
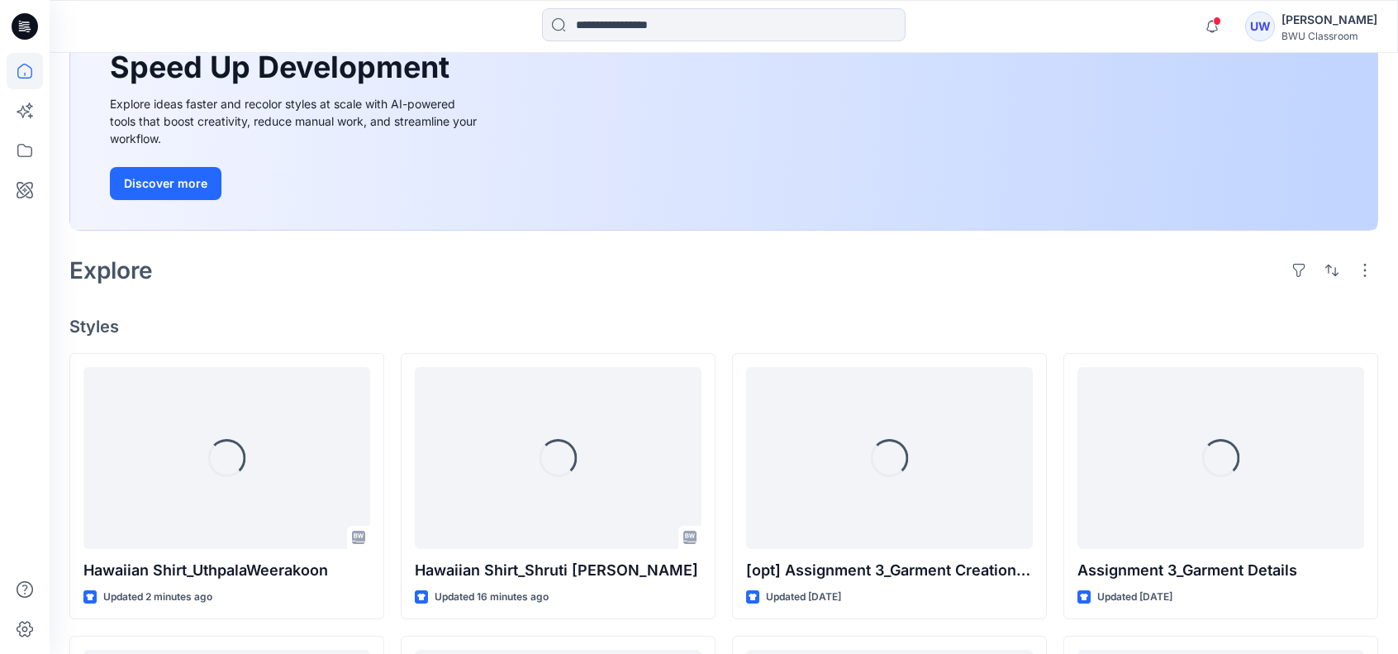
scroll to position [223, 0]
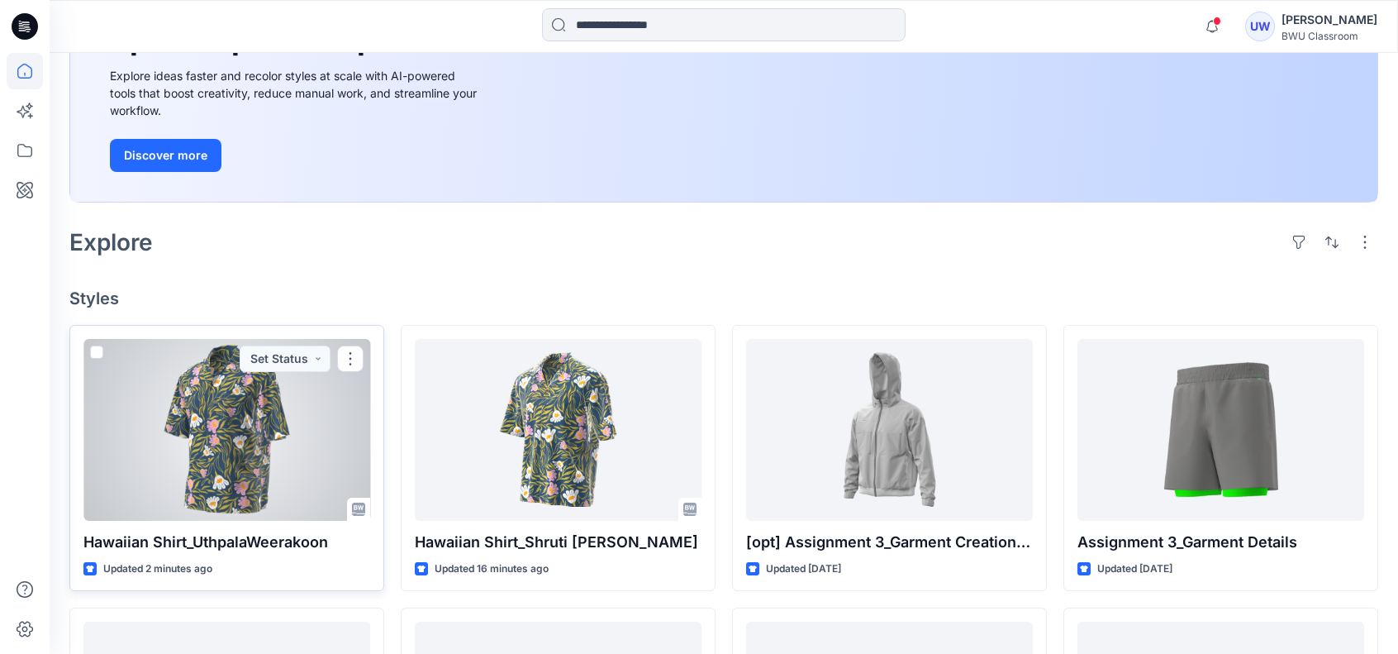
click at [268, 467] on div at bounding box center [226, 430] width 287 height 182
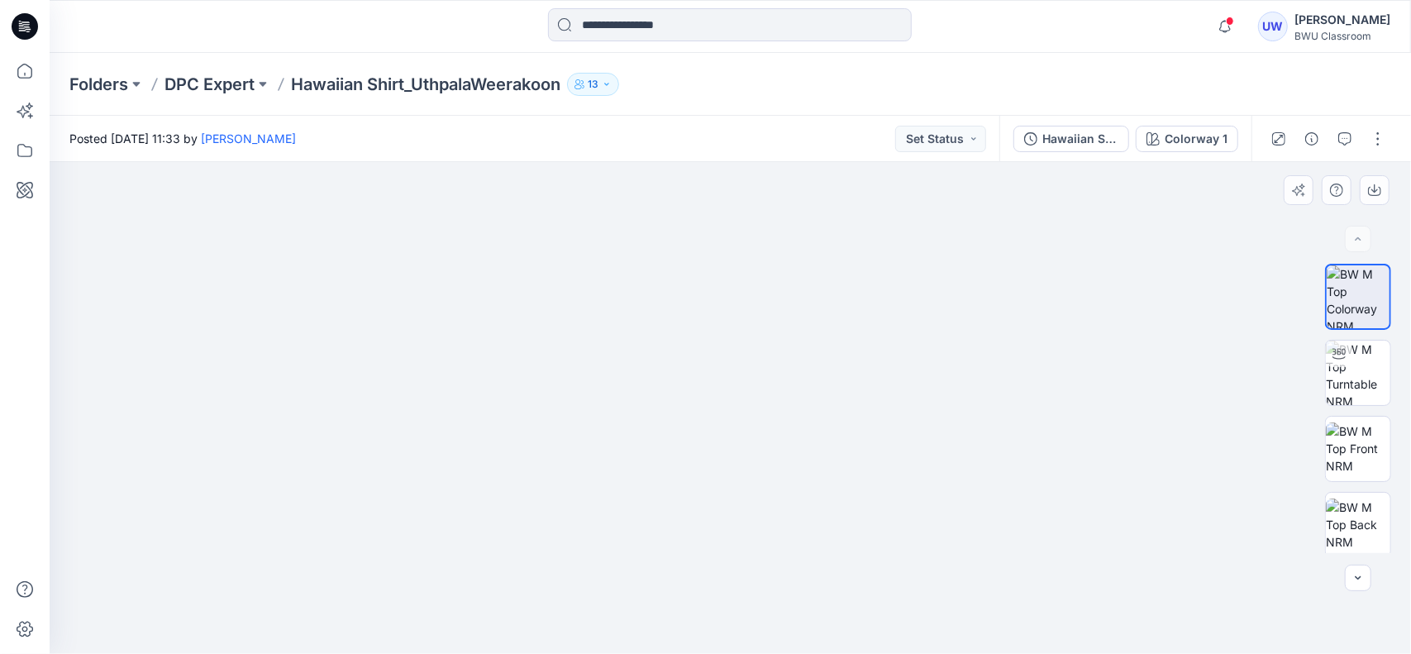
click at [542, 407] on img at bounding box center [730, 289] width 968 height 727
drag, startPoint x: 701, startPoint y: 451, endPoint x: 741, endPoint y: 459, distance: 41.2
click at [741, 459] on img at bounding box center [730, 296] width 968 height 715
click at [1350, 472] on img at bounding box center [1358, 448] width 64 height 52
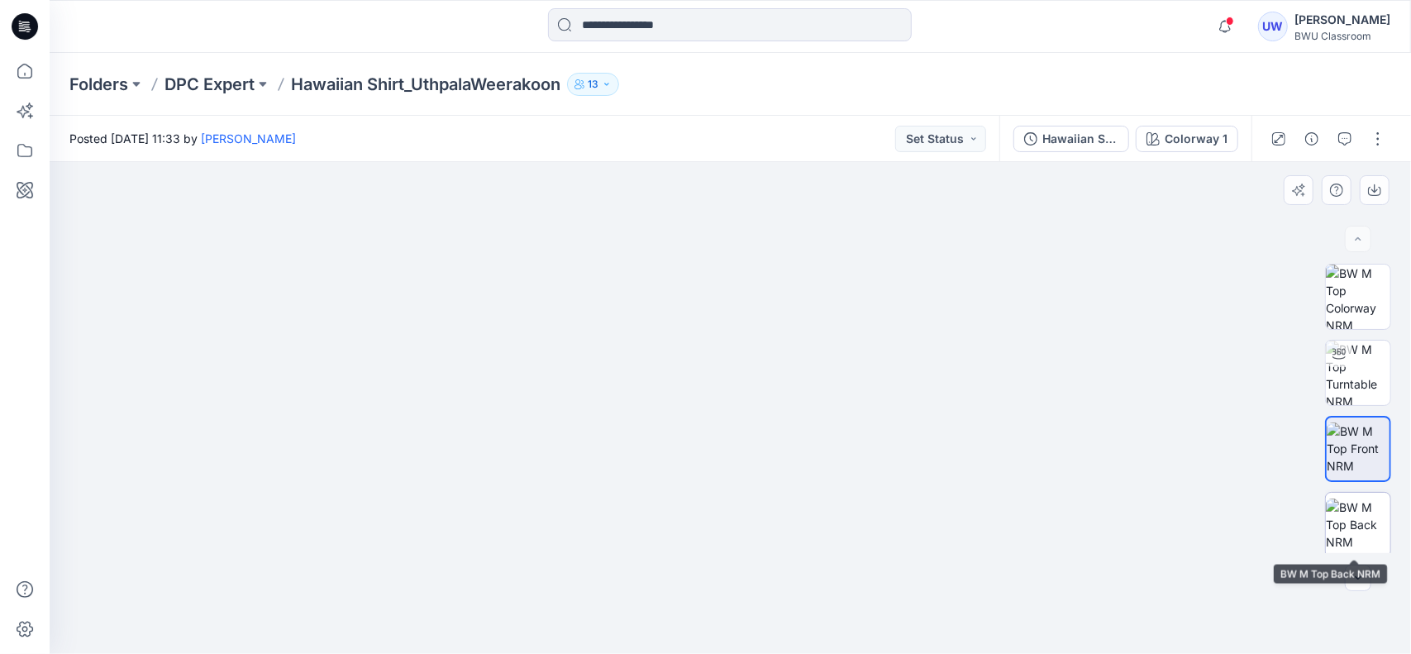
click at [1367, 523] on img at bounding box center [1358, 524] width 64 height 52
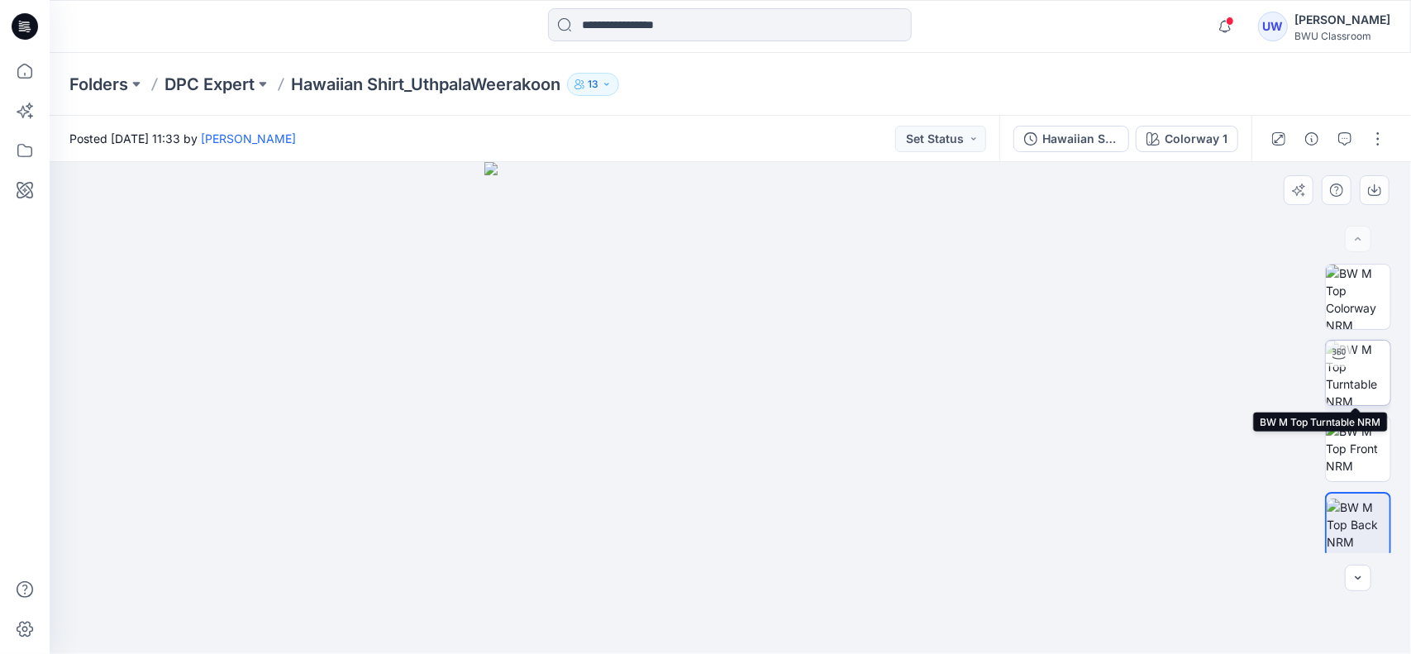
click at [1349, 374] on img at bounding box center [1358, 372] width 64 height 64
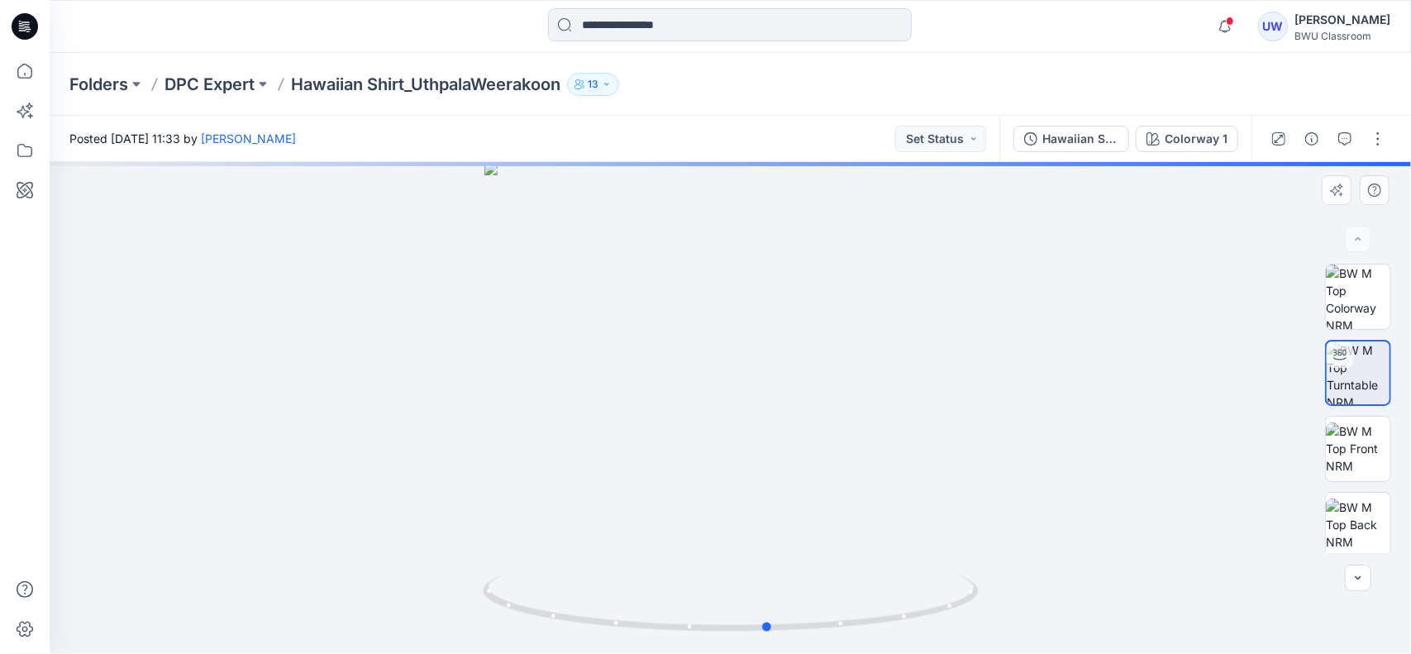
drag, startPoint x: 746, startPoint y: 492, endPoint x: 755, endPoint y: 494, distance: 9.4
click at [755, 494] on div at bounding box center [730, 408] width 1361 height 492
drag, startPoint x: 740, startPoint y: 488, endPoint x: 688, endPoint y: 503, distance: 54.1
click at [688, 503] on div at bounding box center [730, 408] width 1361 height 492
drag, startPoint x: 788, startPoint y: 569, endPoint x: 737, endPoint y: 580, distance: 51.5
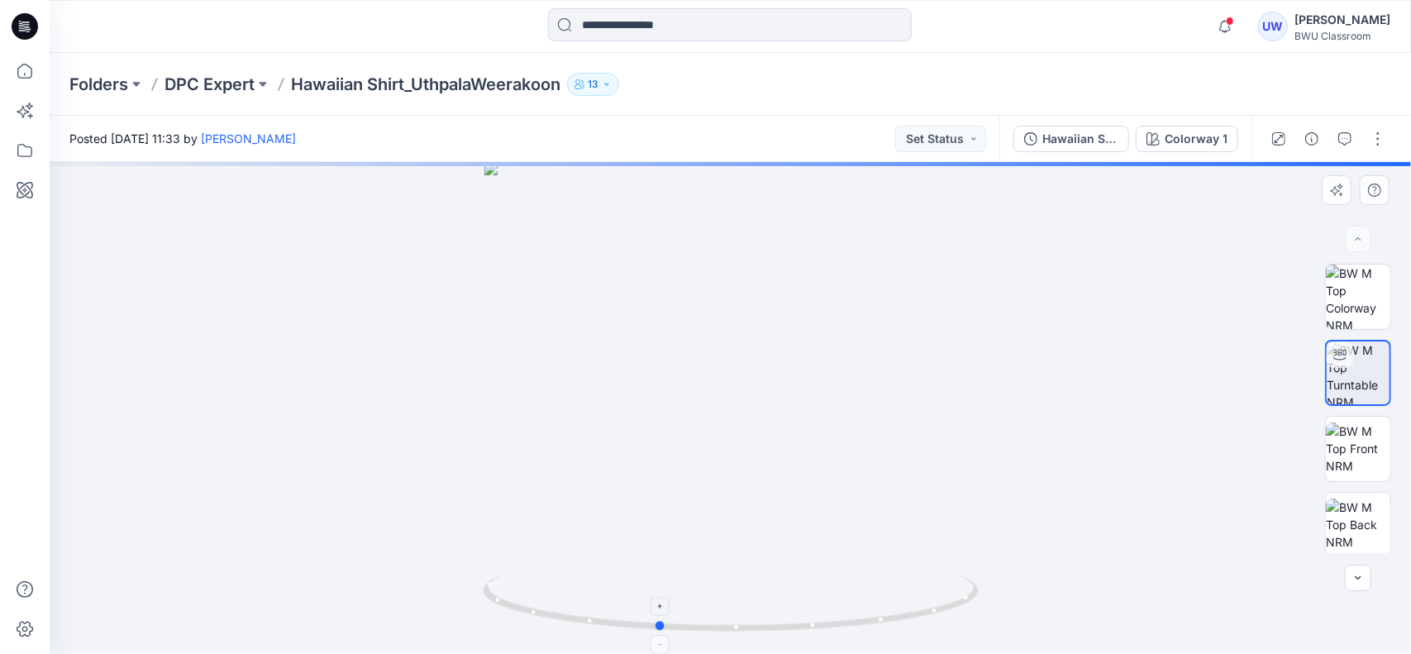
click at [737, 580] on div at bounding box center [730, 408] width 1361 height 492
drag, startPoint x: 702, startPoint y: 342, endPoint x: 704, endPoint y: 376, distance: 33.9
click at [704, 376] on img at bounding box center [731, 223] width 1324 height 861
drag, startPoint x: 759, startPoint y: 482, endPoint x: 750, endPoint y: 548, distance: 66.7
click at [750, 548] on img at bounding box center [731, 257] width 1324 height 795
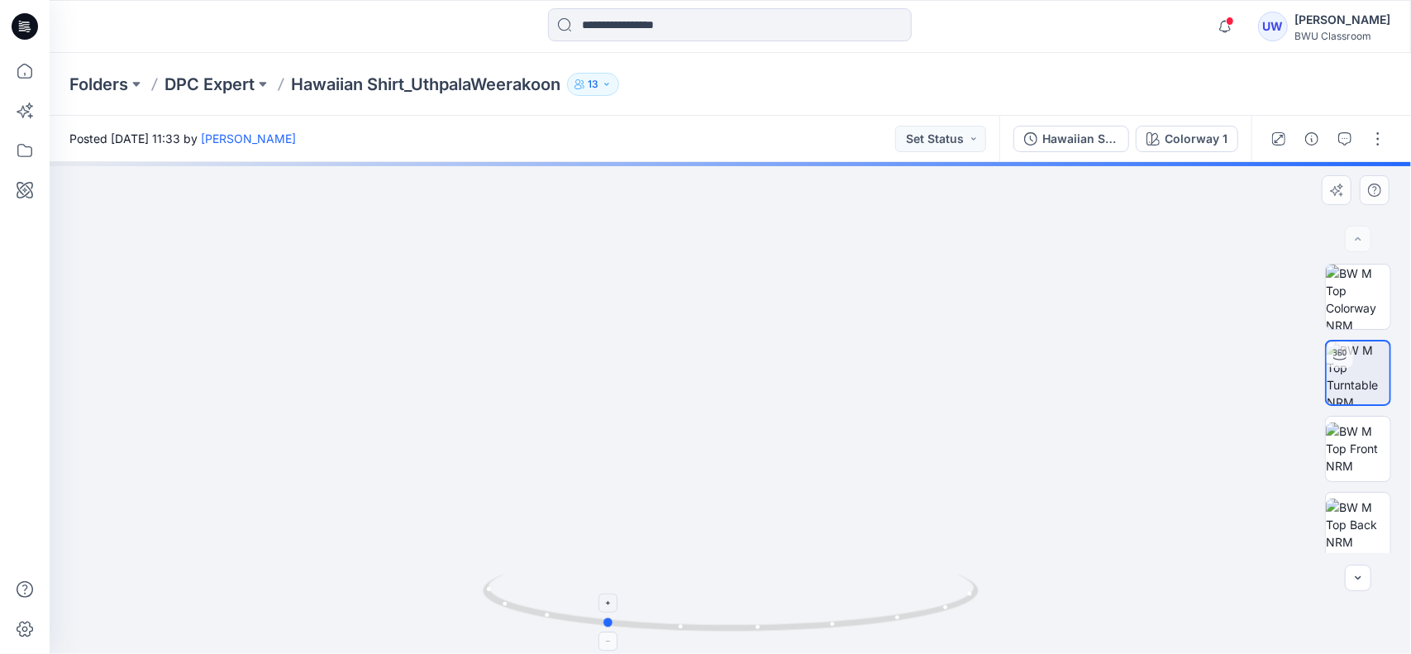
drag, startPoint x: 753, startPoint y: 627, endPoint x: 699, endPoint y: 632, distance: 53.9
click at [699, 632] on icon at bounding box center [733, 605] width 500 height 62
drag, startPoint x: 775, startPoint y: 628, endPoint x: 724, endPoint y: 629, distance: 51.2
click at [724, 629] on icon at bounding box center [733, 605] width 500 height 62
drag, startPoint x: 785, startPoint y: 622, endPoint x: 740, endPoint y: 625, distance: 45.5
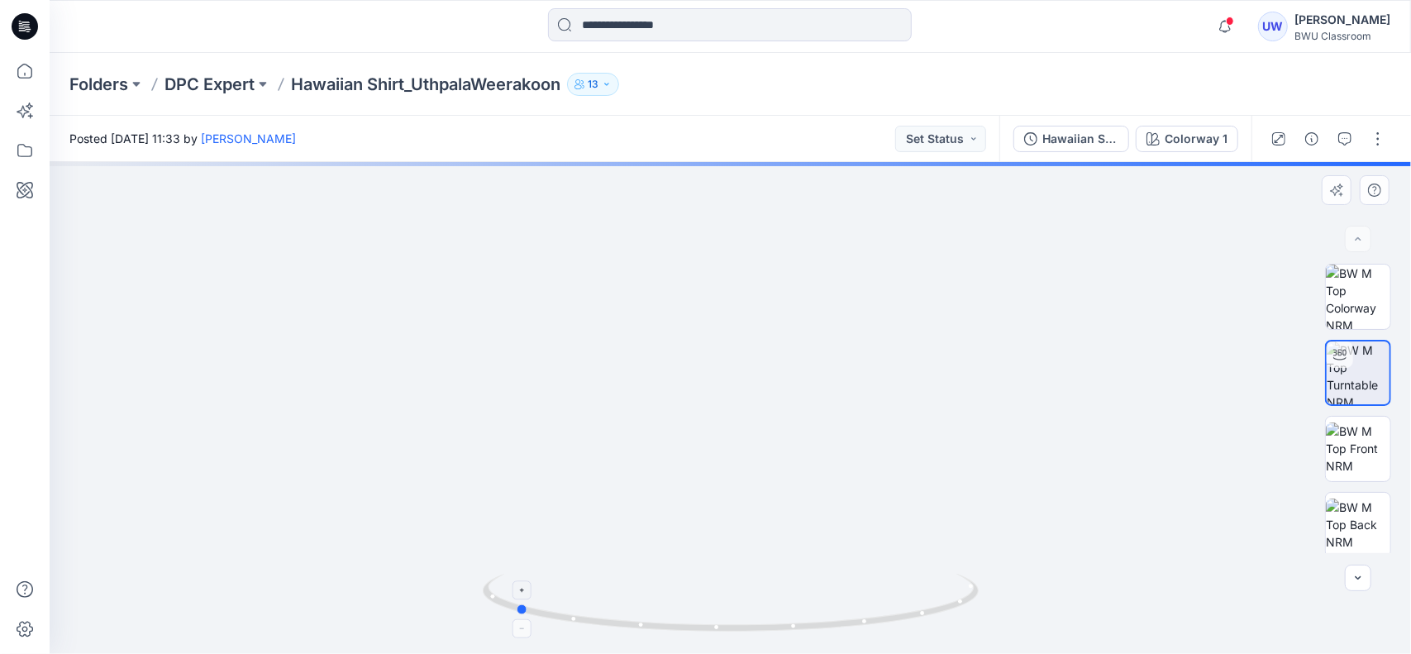
click at [740, 625] on icon at bounding box center [733, 605] width 500 height 62
drag, startPoint x: 795, startPoint y: 624, endPoint x: 693, endPoint y: 617, distance: 102.7
click at [693, 617] on icon at bounding box center [733, 605] width 500 height 62
drag, startPoint x: 786, startPoint y: 612, endPoint x: 688, endPoint y: 611, distance: 97.5
click at [688, 611] on icon at bounding box center [733, 605] width 500 height 62
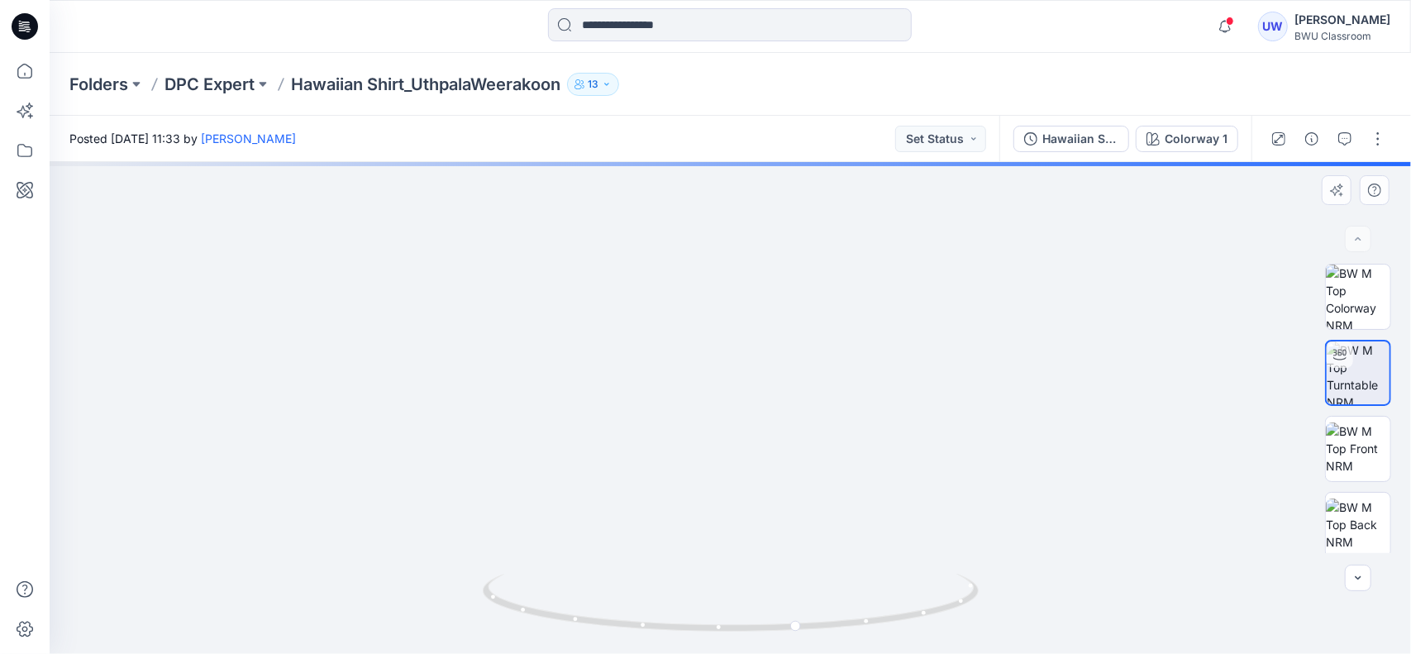
drag, startPoint x: 732, startPoint y: 561, endPoint x: 701, endPoint y: 542, distance: 36.7
click at [701, 542] on img at bounding box center [730, 364] width 659 height 579
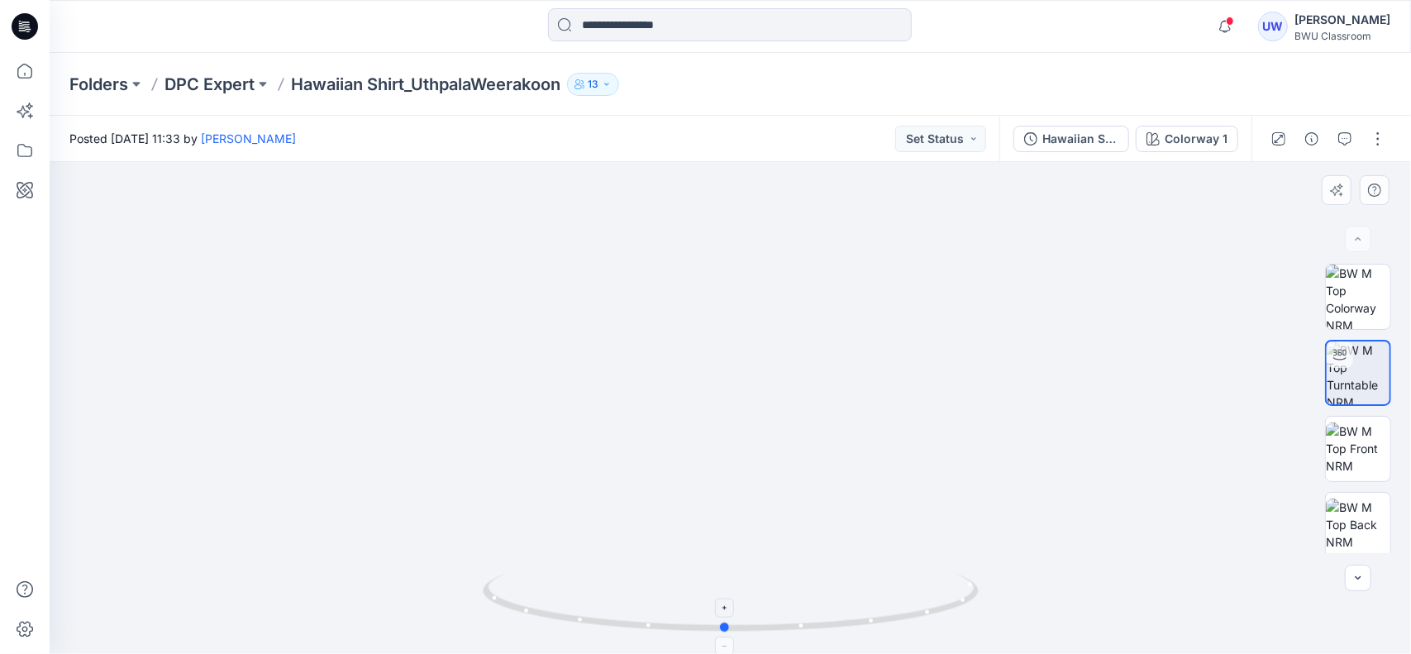
drag, startPoint x: 864, startPoint y: 609, endPoint x: 791, endPoint y: 614, distance: 73.7
click at [791, 614] on icon at bounding box center [733, 605] width 500 height 62
drag, startPoint x: 798, startPoint y: 572, endPoint x: 1016, endPoint y: 378, distance: 291.5
click at [815, 520] on img at bounding box center [730, 357] width 659 height 596
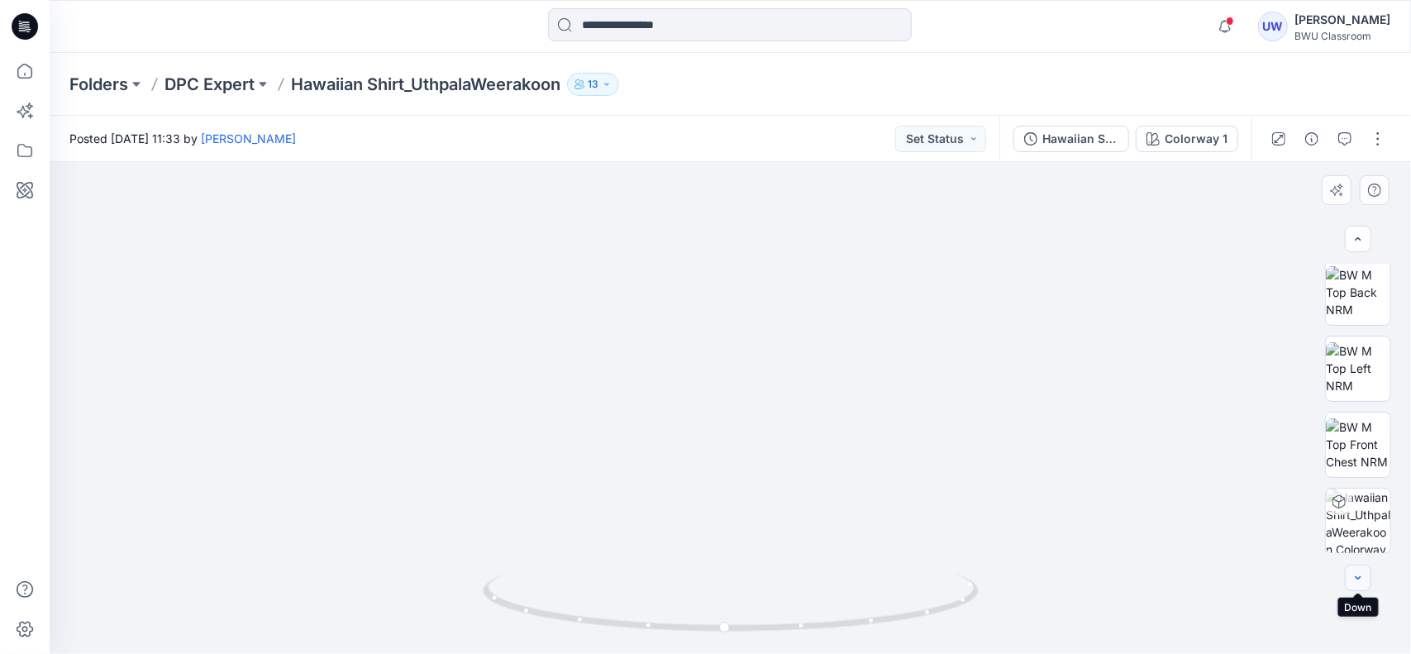
click at [1353, 588] on button "button" at bounding box center [1358, 577] width 26 height 26
click at [1354, 581] on icon "button" at bounding box center [1357, 577] width 13 height 13
click at [1368, 135] on button "button" at bounding box center [1377, 139] width 26 height 26
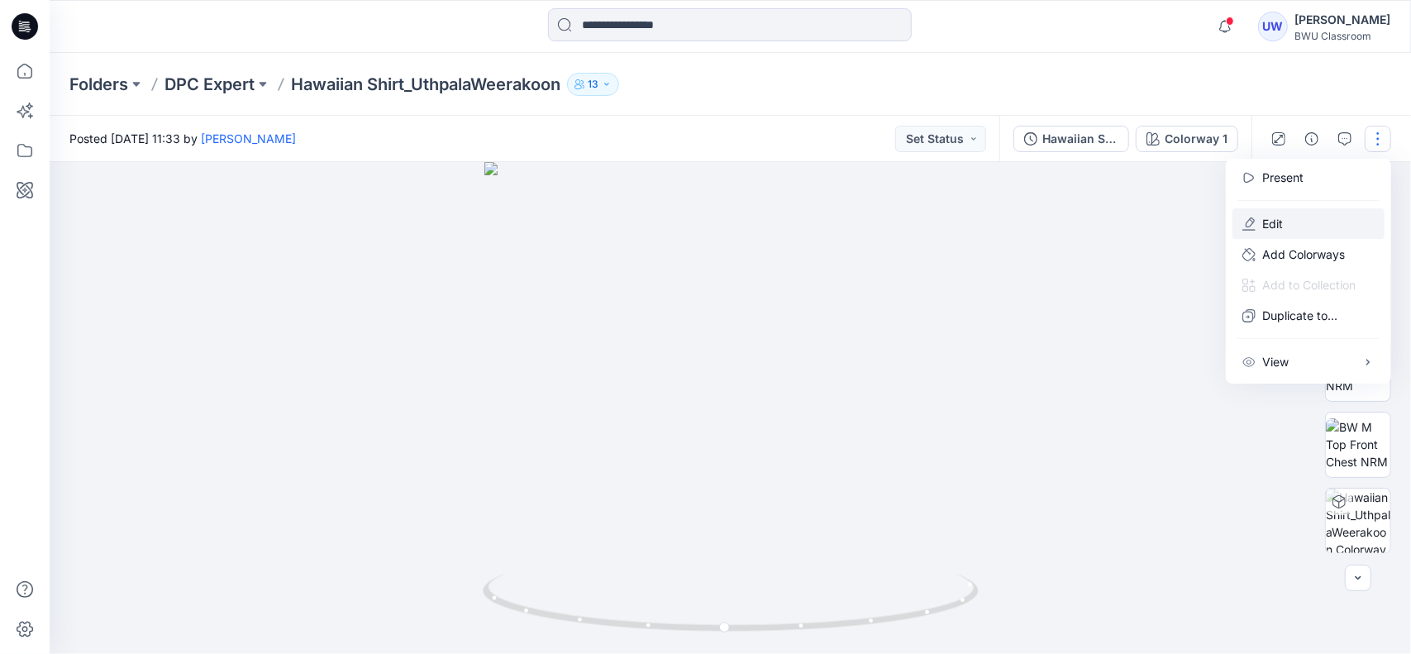
click at [1291, 221] on button "Edit" at bounding box center [1308, 223] width 152 height 31
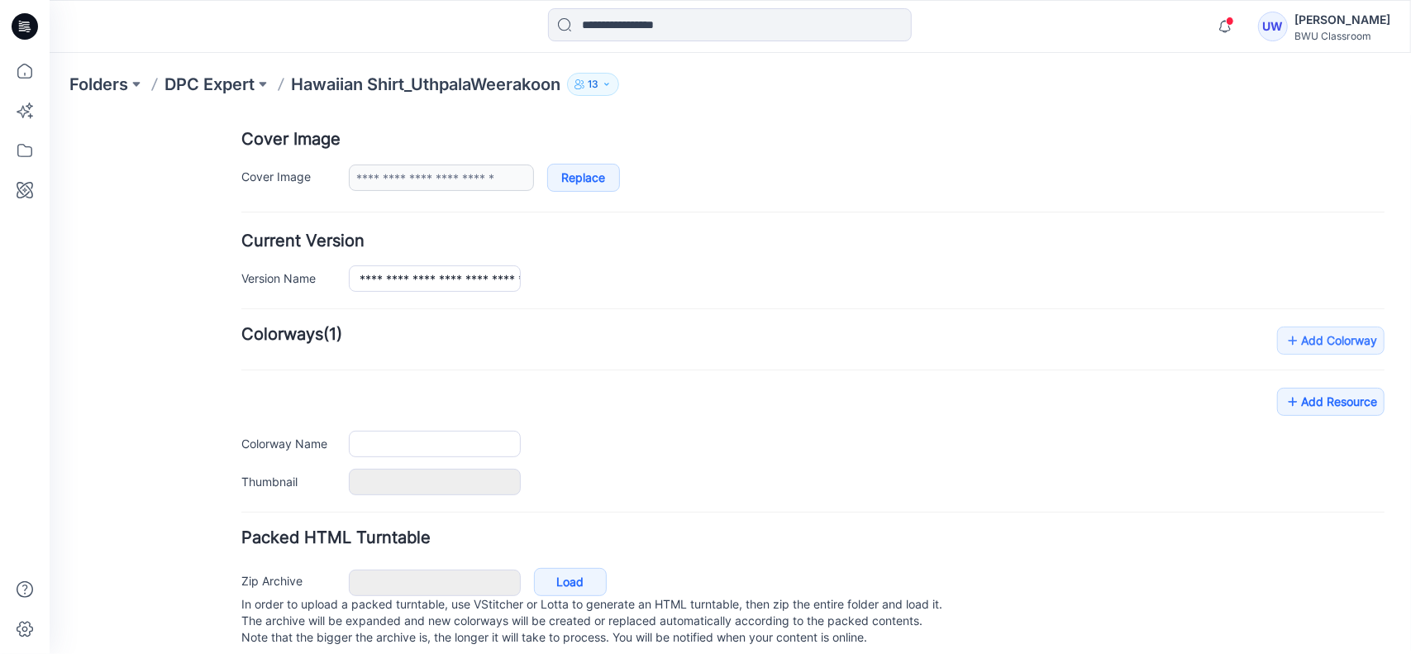
type input "**********"
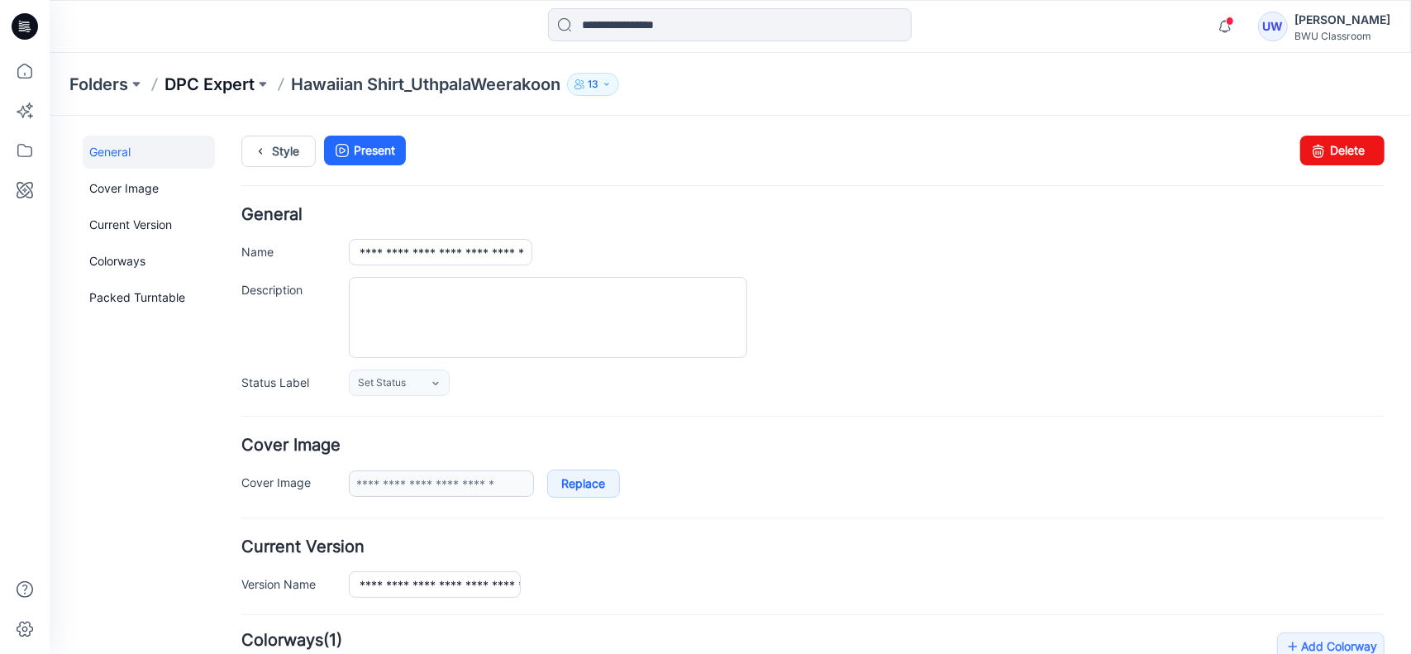
click at [227, 79] on p "DPC Expert" at bounding box center [209, 84] width 90 height 23
